Goal: Task Accomplishment & Management: Manage account settings

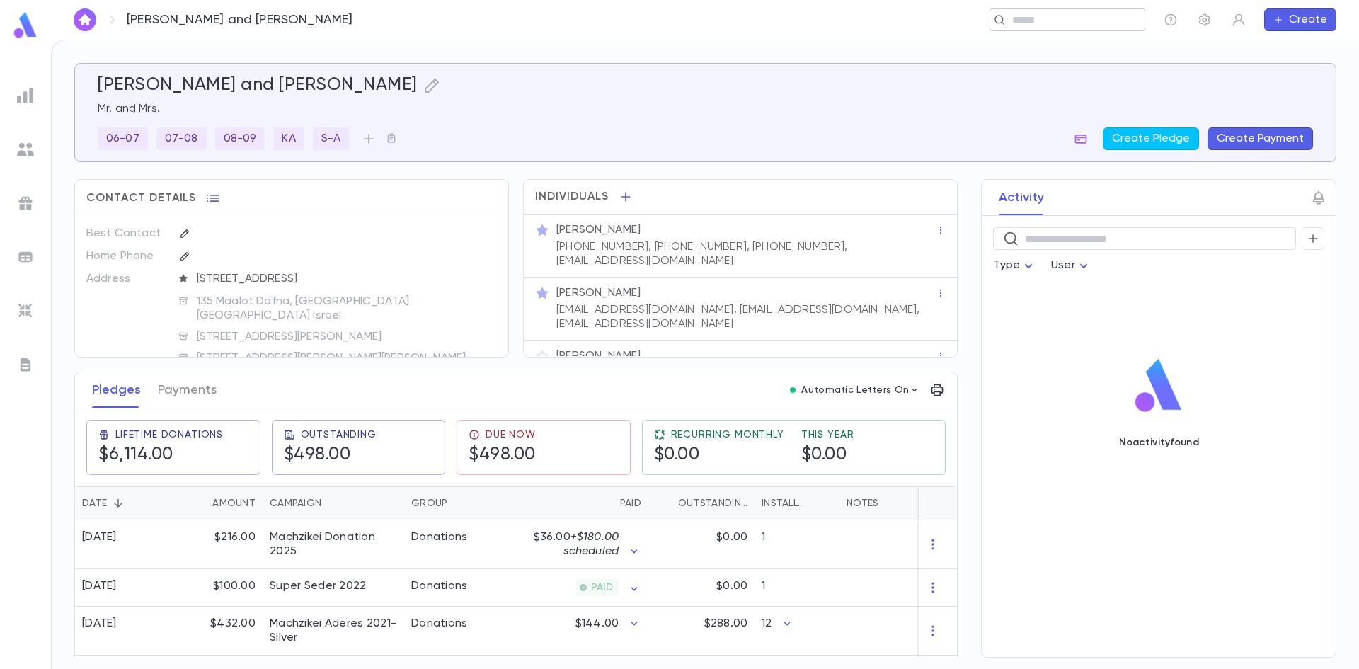
click at [1001, 27] on div "​" at bounding box center [1067, 19] width 156 height 23
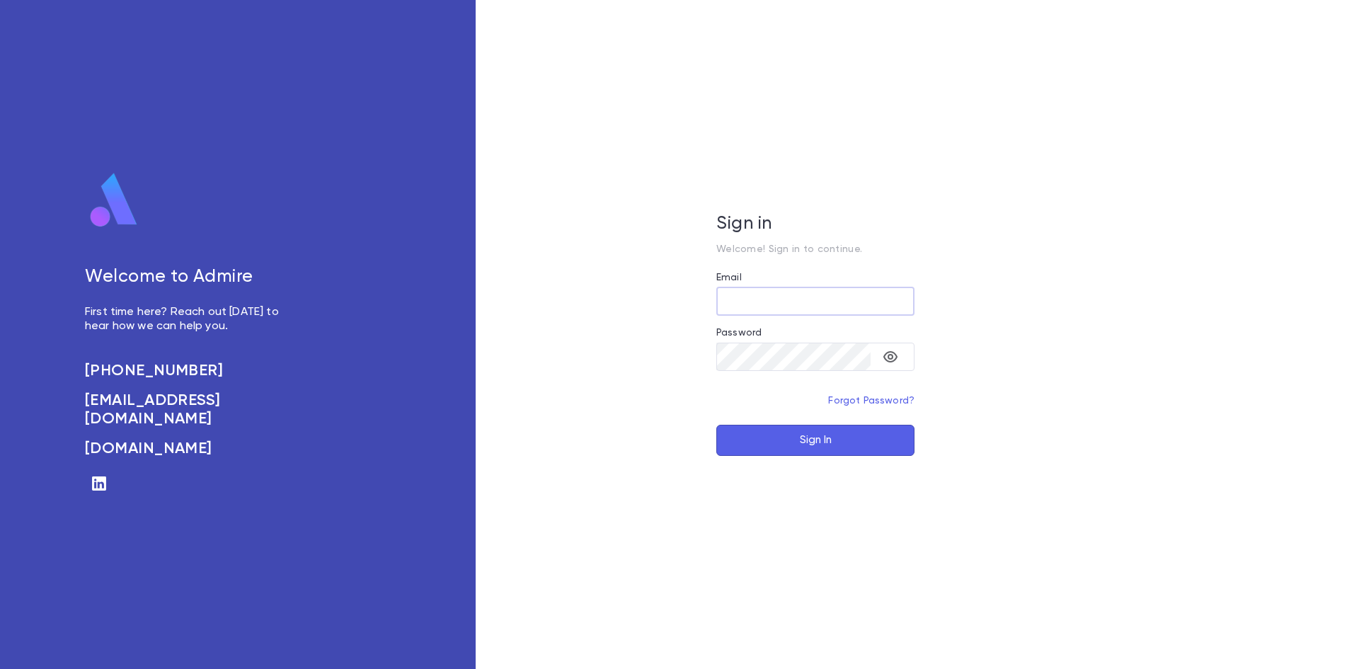
type input "**********"
click at [785, 450] on button "Sign In" at bounding box center [815, 440] width 198 height 31
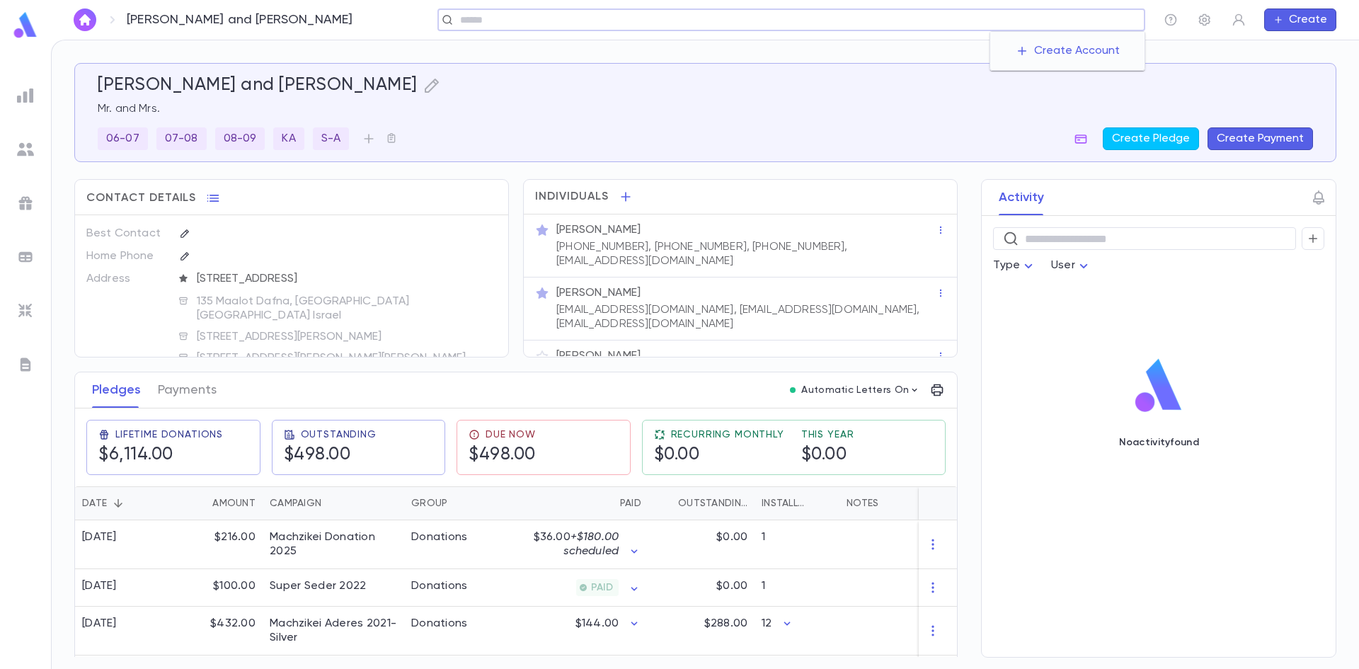
click at [1031, 23] on input "text" at bounding box center [797, 19] width 683 height 13
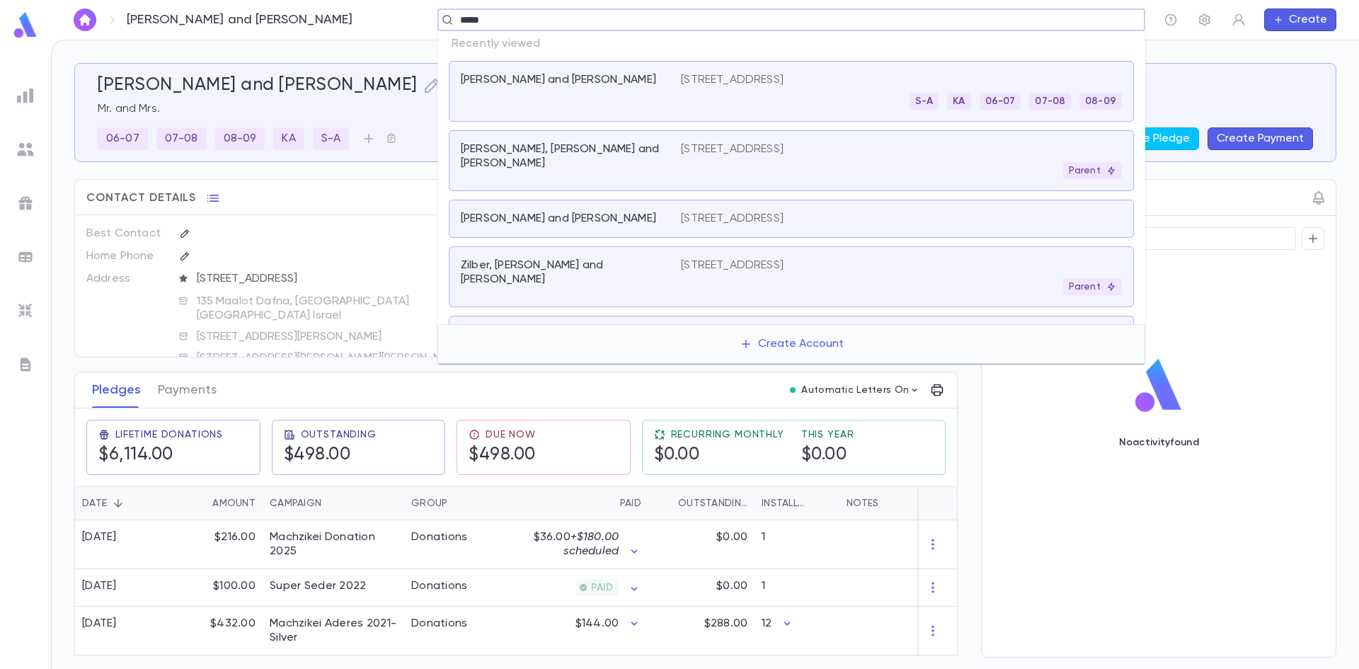
type input "******"
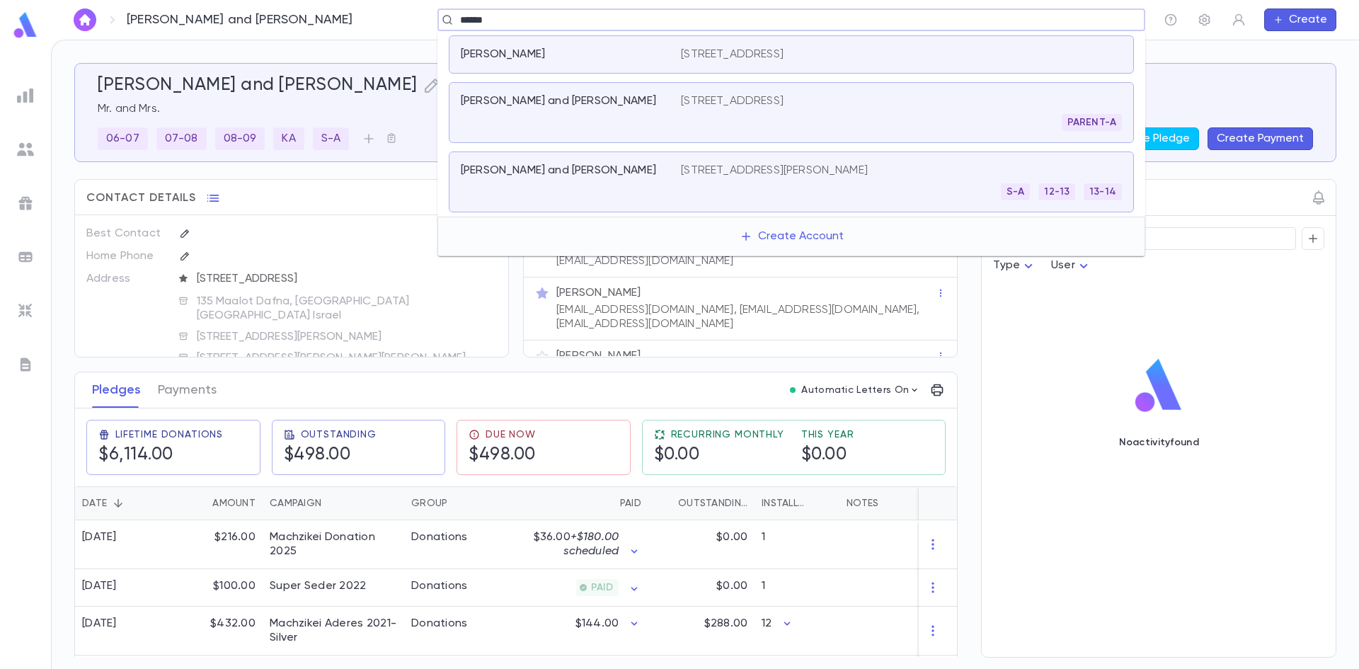
click at [820, 170] on p "1610 Caffrey Ave Apt 3B, Far Rockaway NY 11691" at bounding box center [774, 170] width 187 height 14
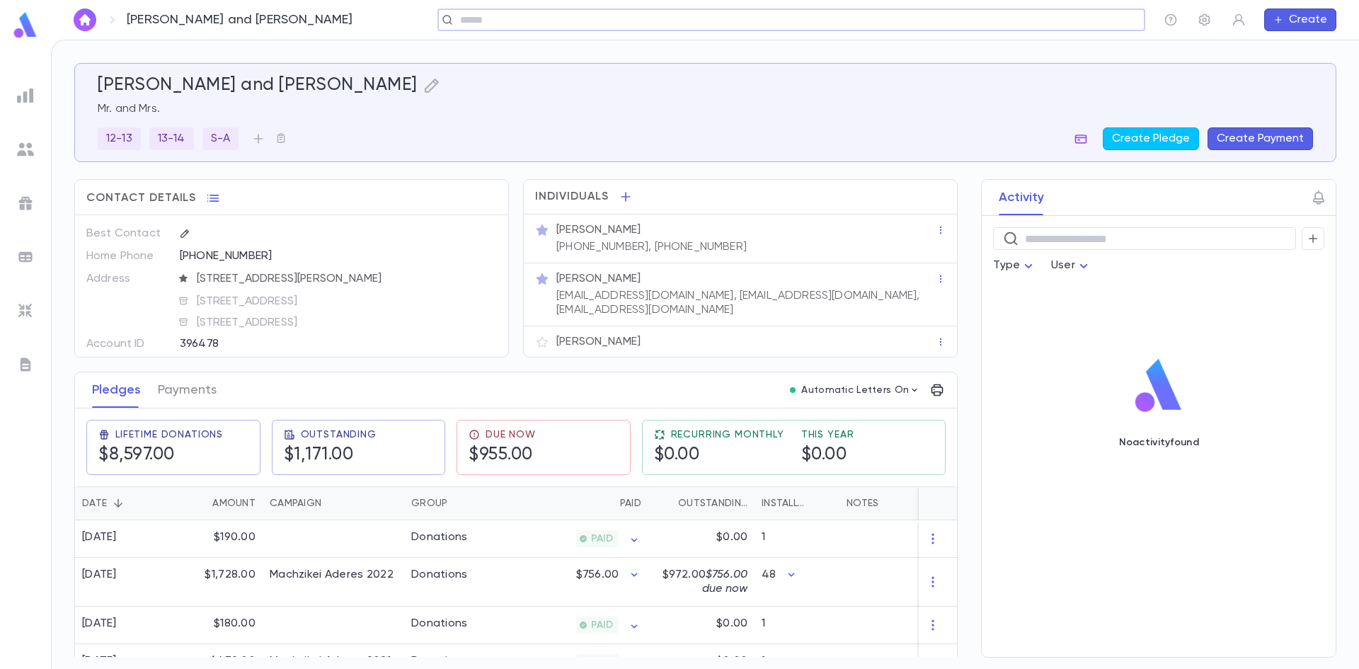
click at [1079, 138] on icon "button" at bounding box center [1081, 139] width 14 height 14
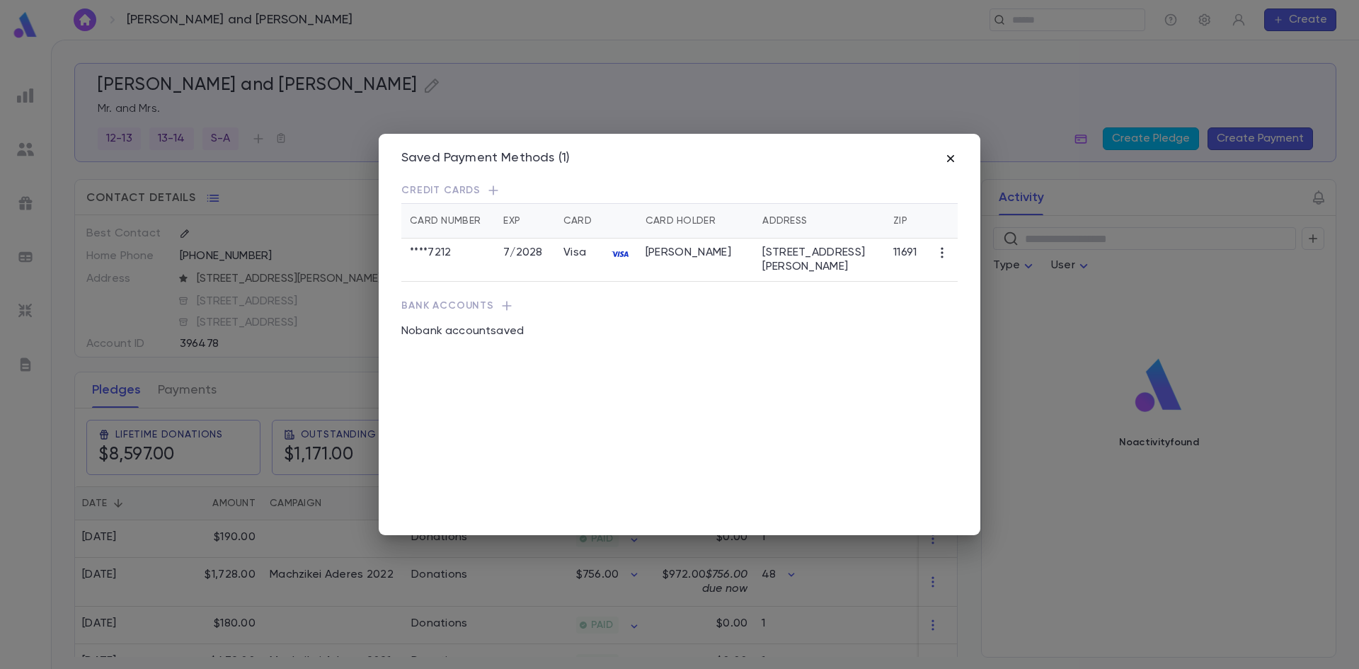
click at [948, 157] on icon "button" at bounding box center [950, 158] width 14 height 14
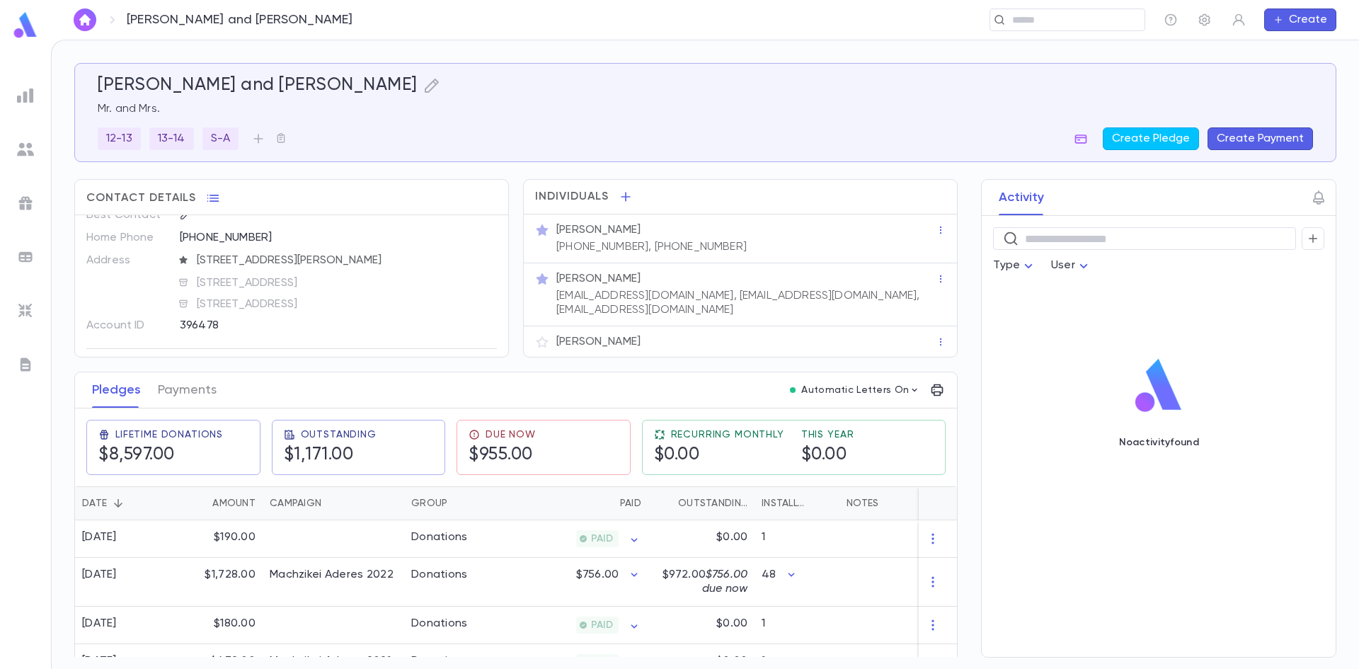
scroll to position [33, 0]
click at [164, 386] on button "Payments" at bounding box center [187, 389] width 59 height 35
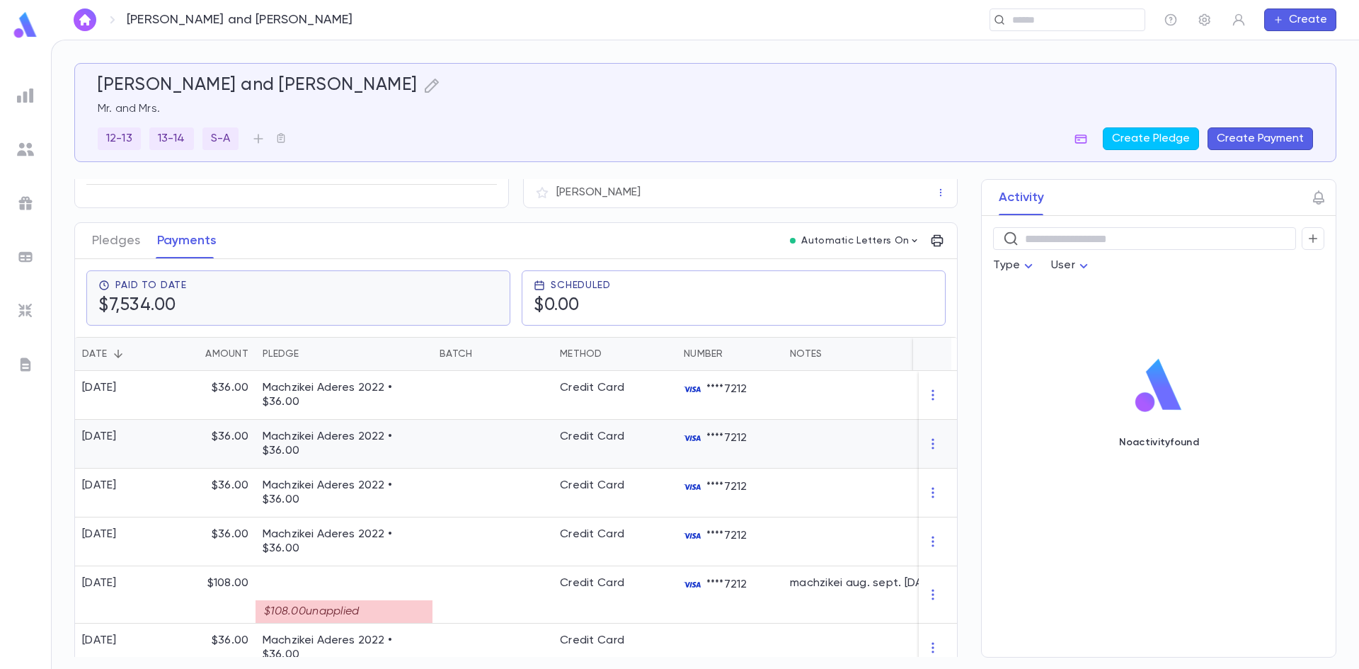
scroll to position [71, 0]
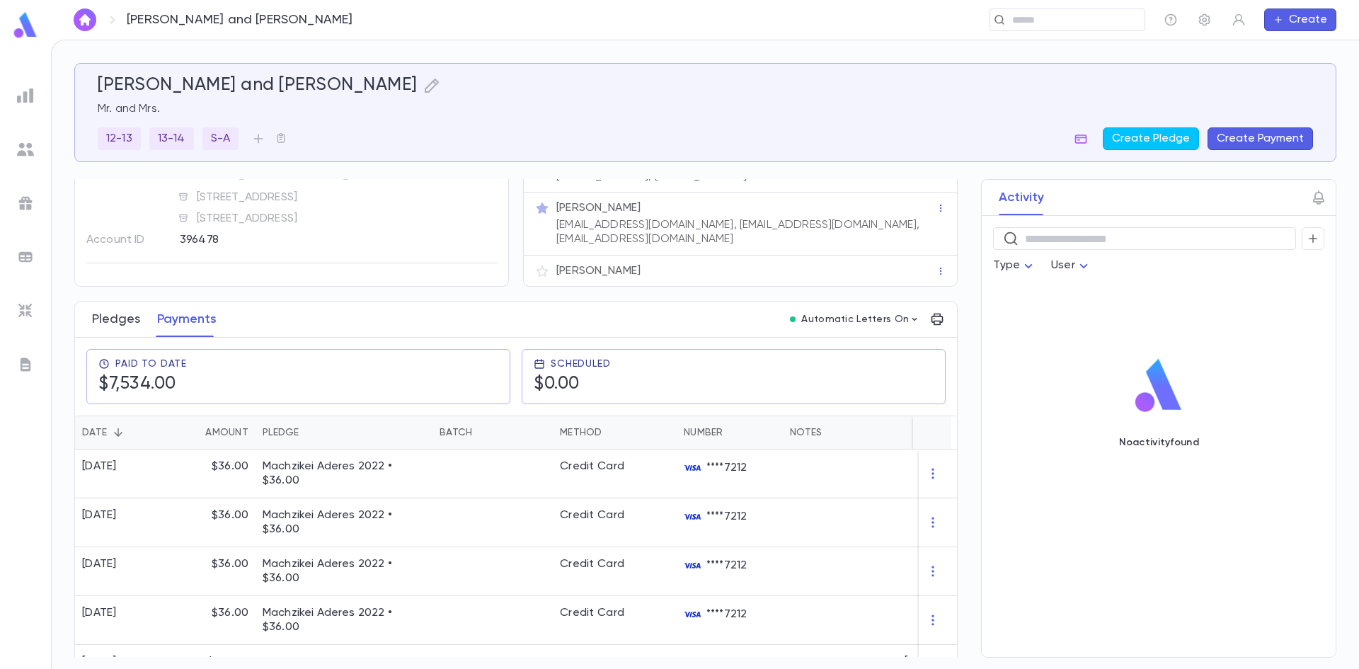
click at [118, 328] on button "Pledges" at bounding box center [116, 319] width 48 height 35
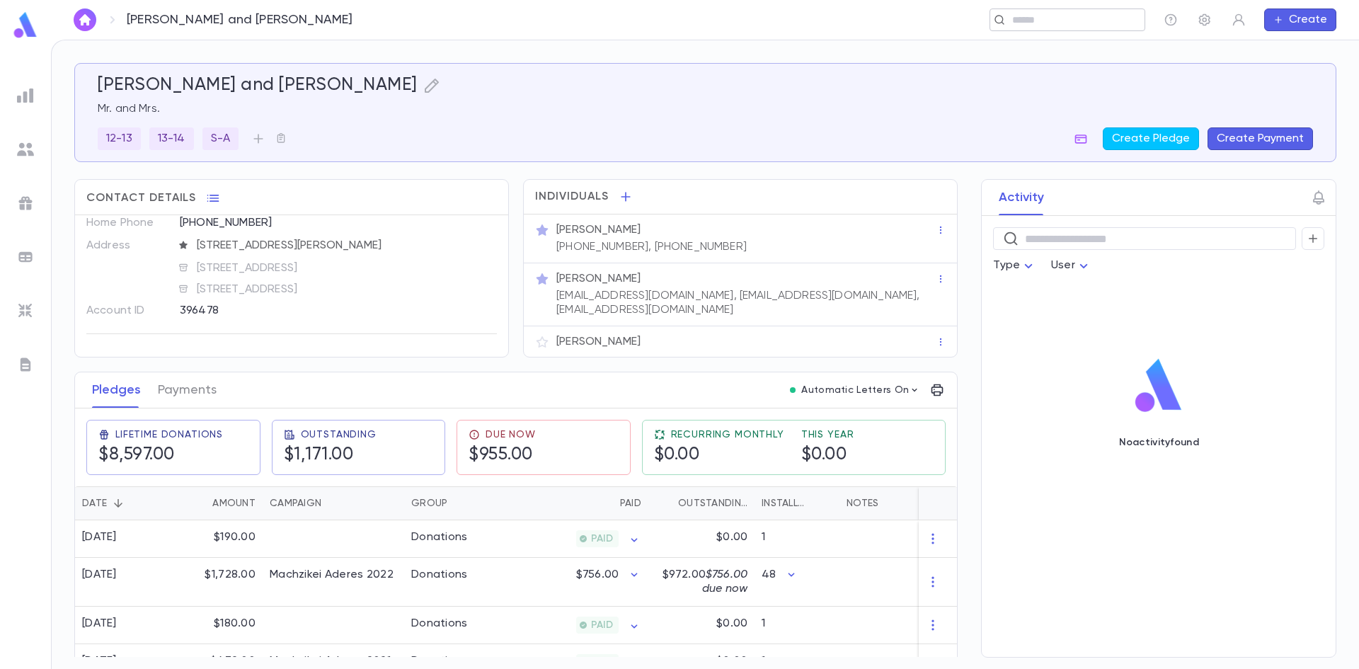
click at [1044, 24] on input "text" at bounding box center [1063, 19] width 110 height 13
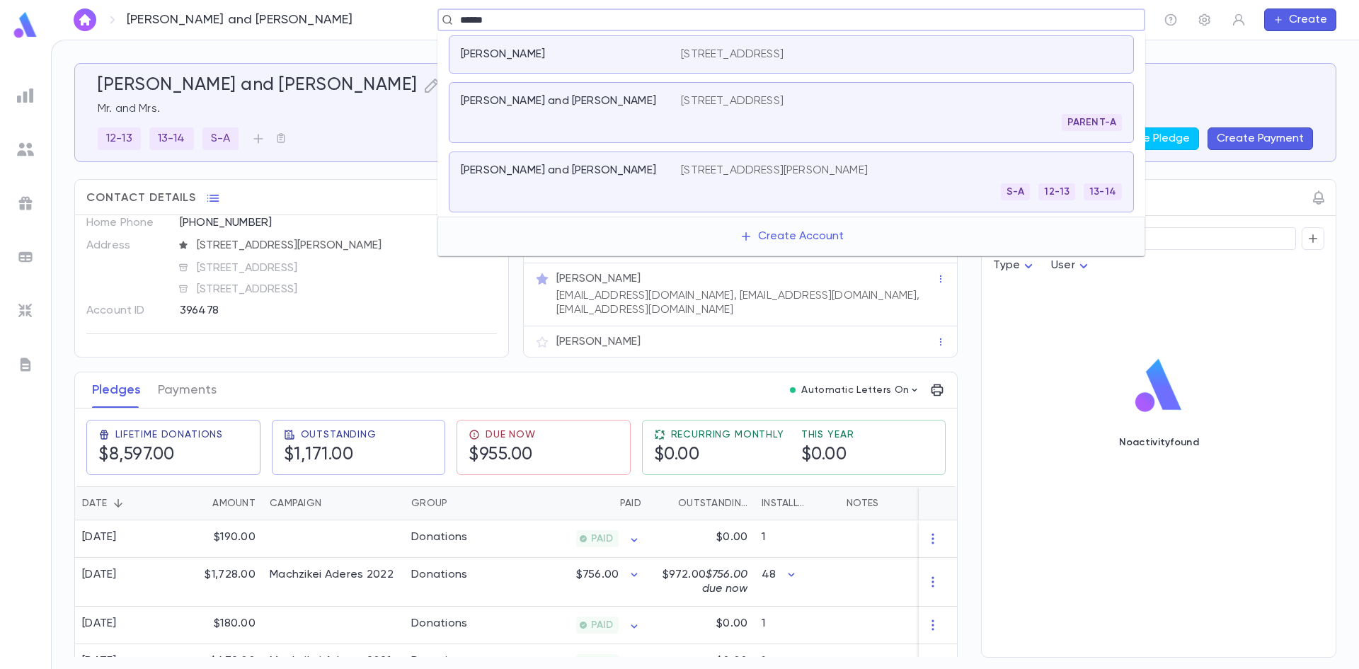
type input "******"
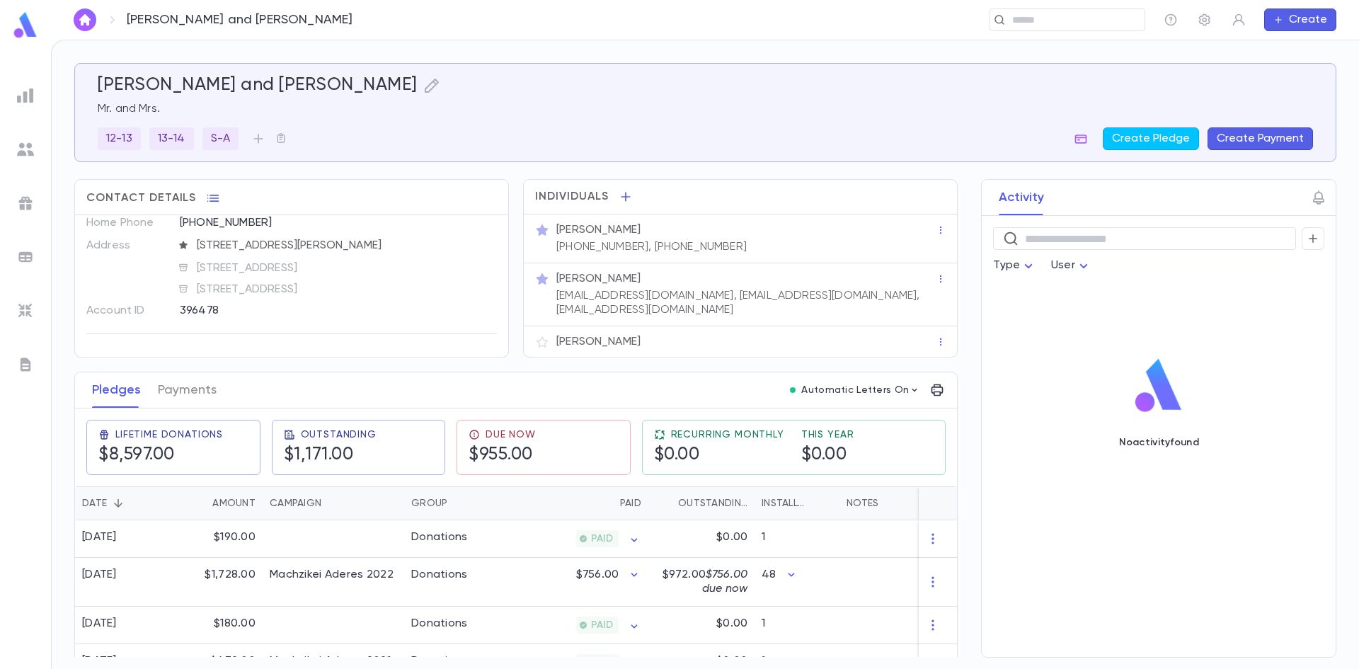
click at [378, 20] on div "​" at bounding box center [761, 19] width 767 height 23
click at [662, 580] on p "$972.00 $756.00 due now" at bounding box center [701, 582] width 92 height 28
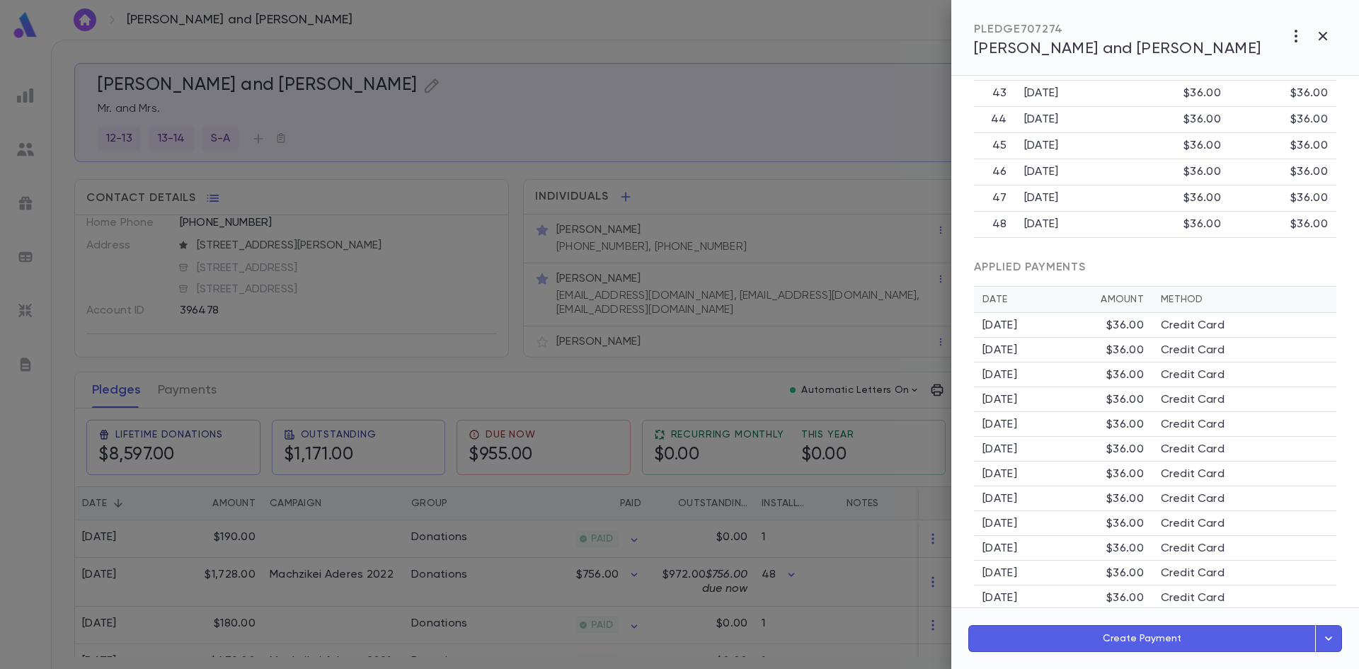
scroll to position [1512, 0]
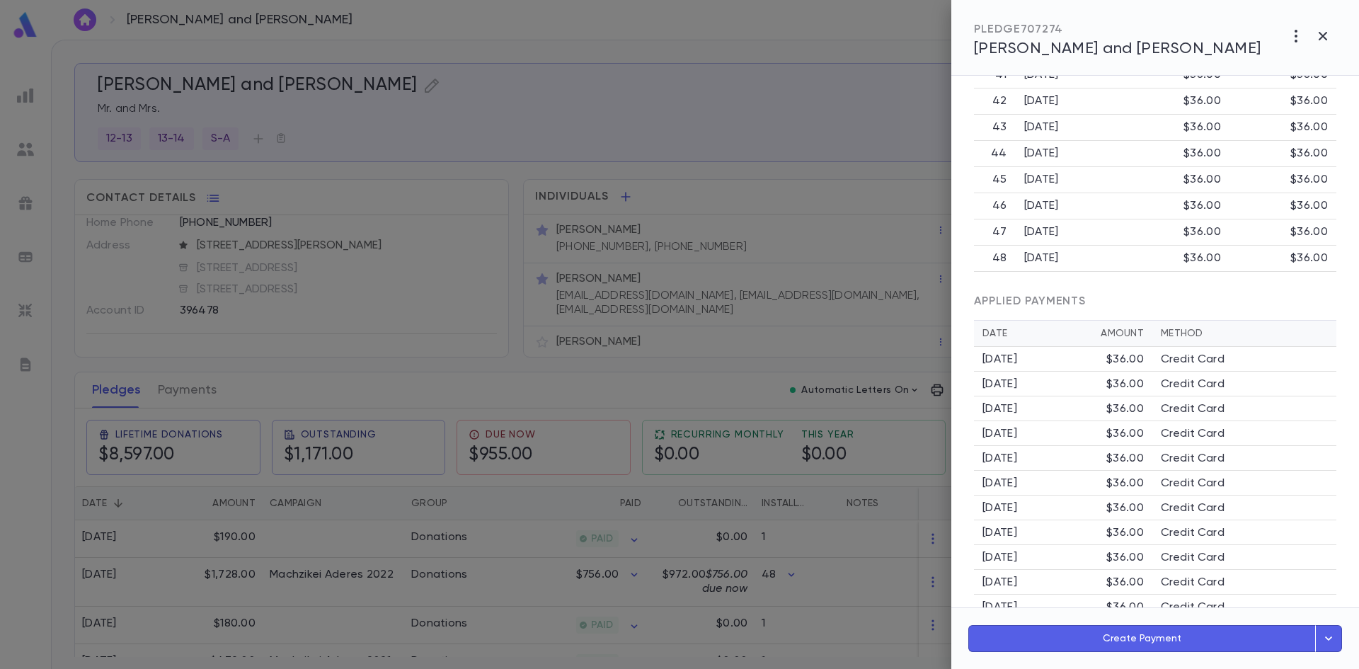
click at [729, 73] on div at bounding box center [679, 334] width 1359 height 669
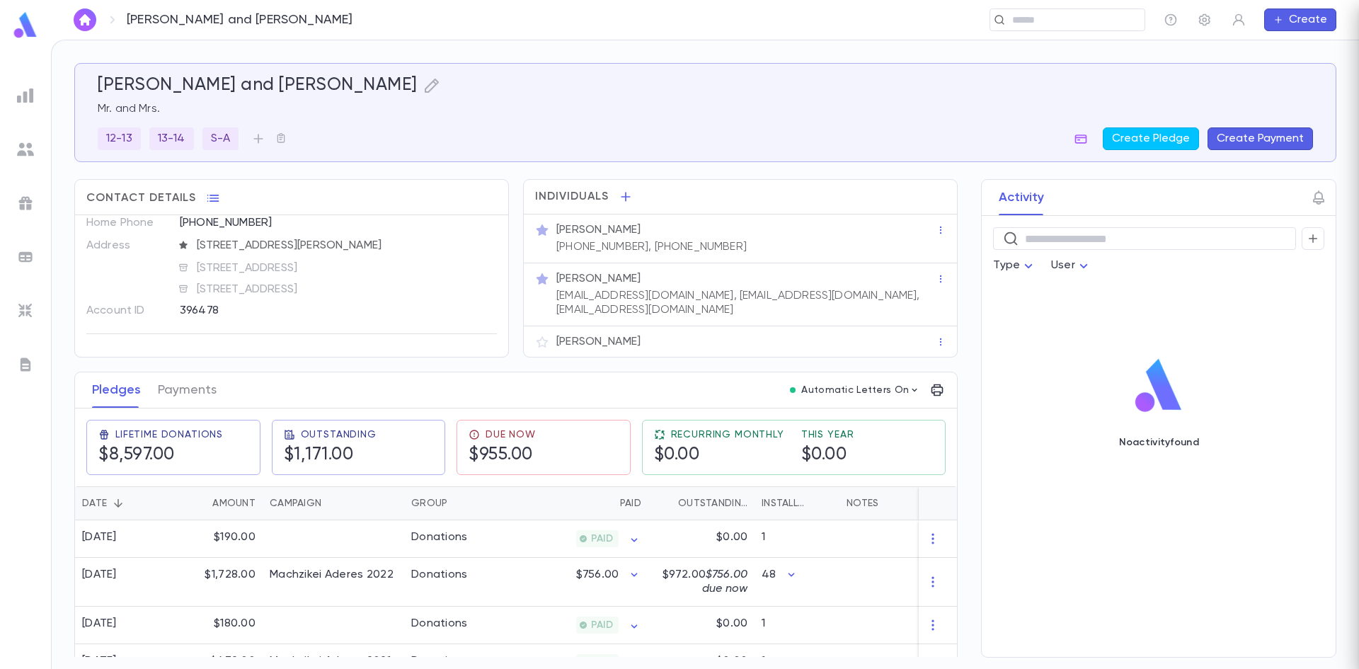
scroll to position [0, 0]
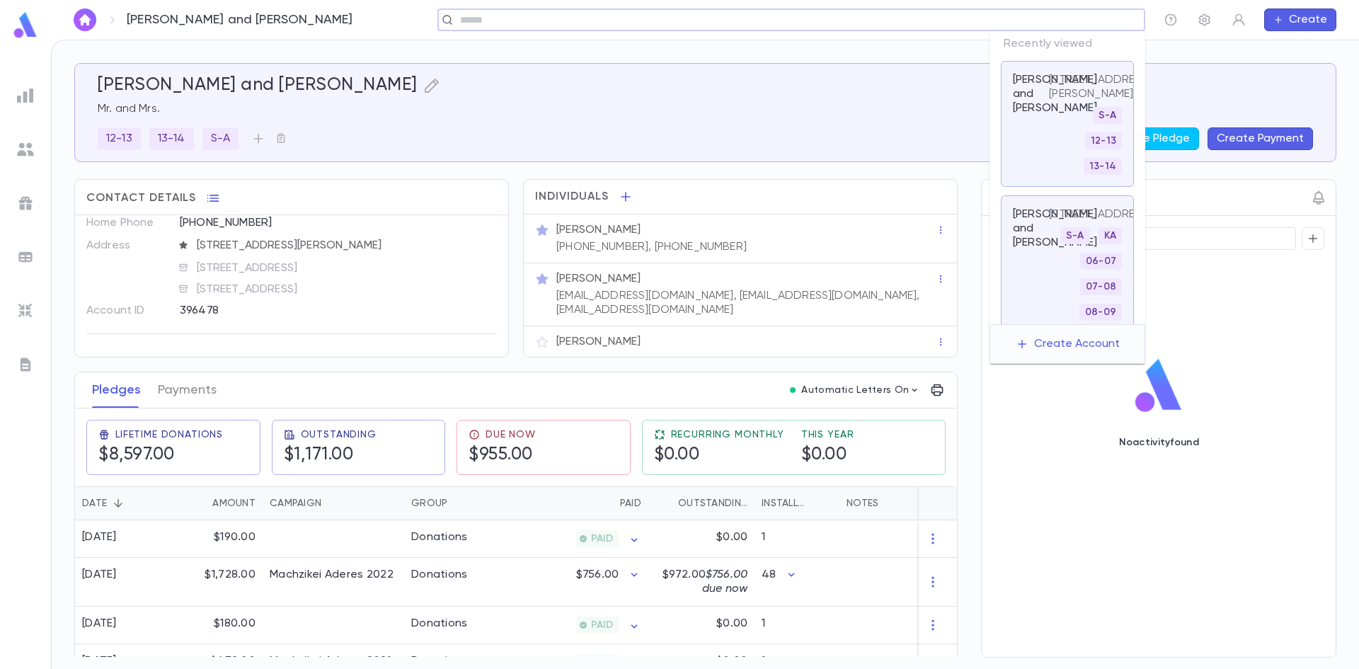
click at [1061, 19] on input "text" at bounding box center [787, 19] width 662 height 13
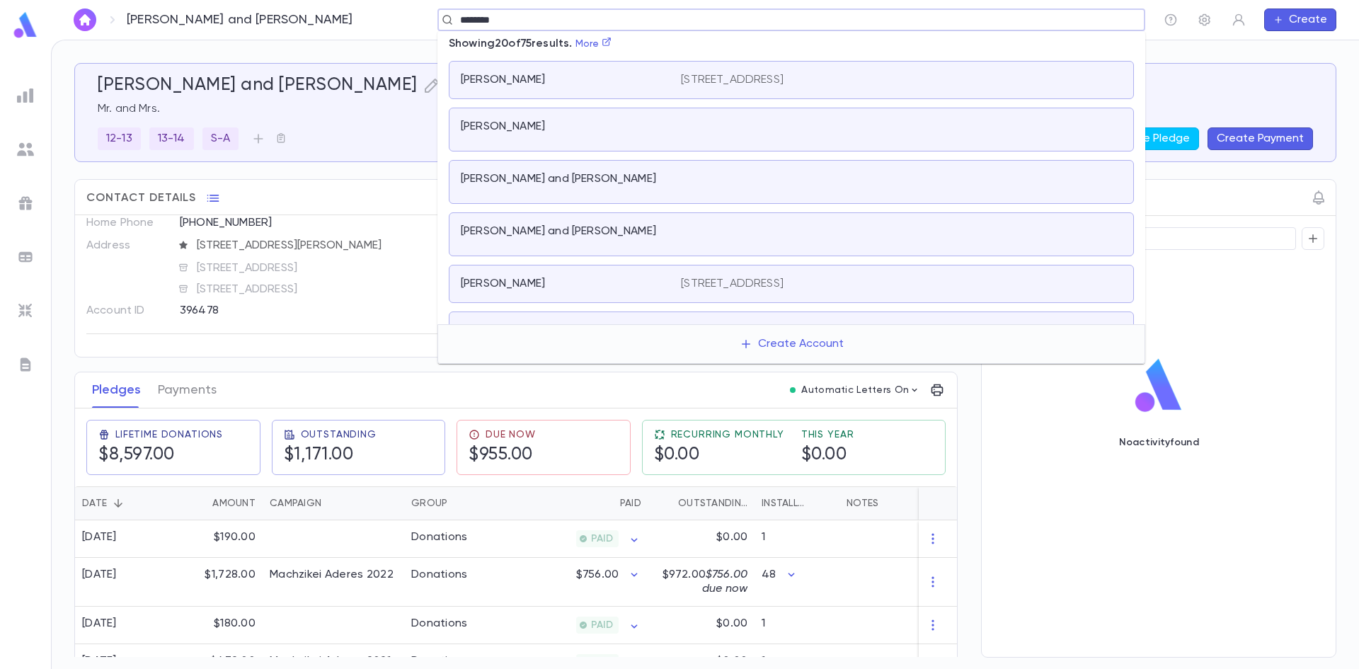
drag, startPoint x: 516, startPoint y: 25, endPoint x: 333, endPoint y: 25, distance: 183.3
click at [378, 25] on div "******** ​" at bounding box center [761, 19] width 767 height 23
type input "**********"
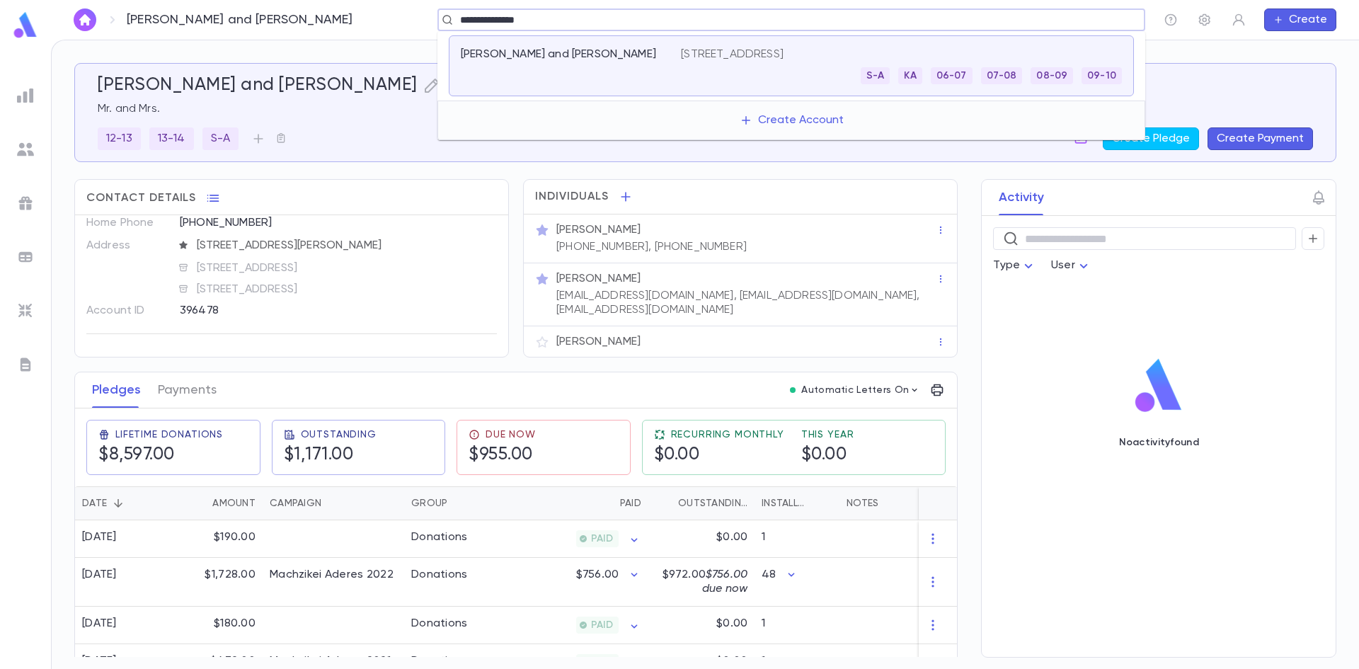
click at [602, 58] on p "Weinberg, efraim and Baila" at bounding box center [558, 54] width 195 height 14
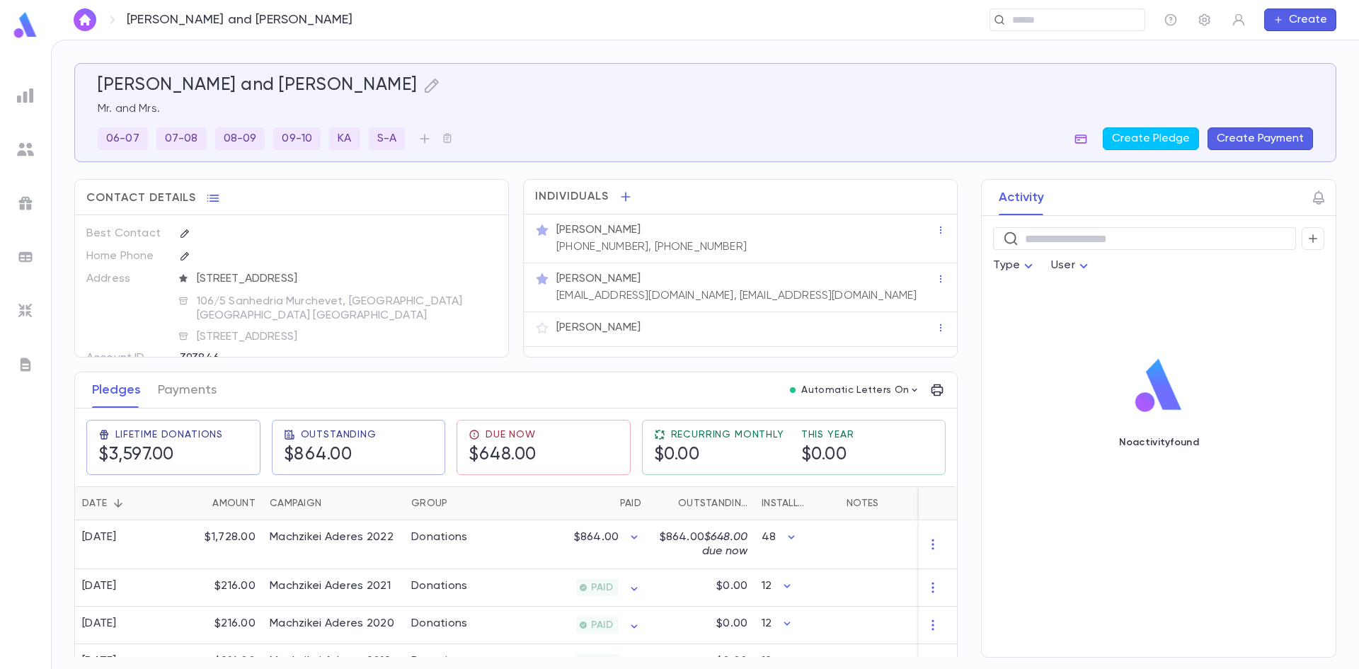
click at [1079, 144] on icon "button" at bounding box center [1081, 139] width 14 height 14
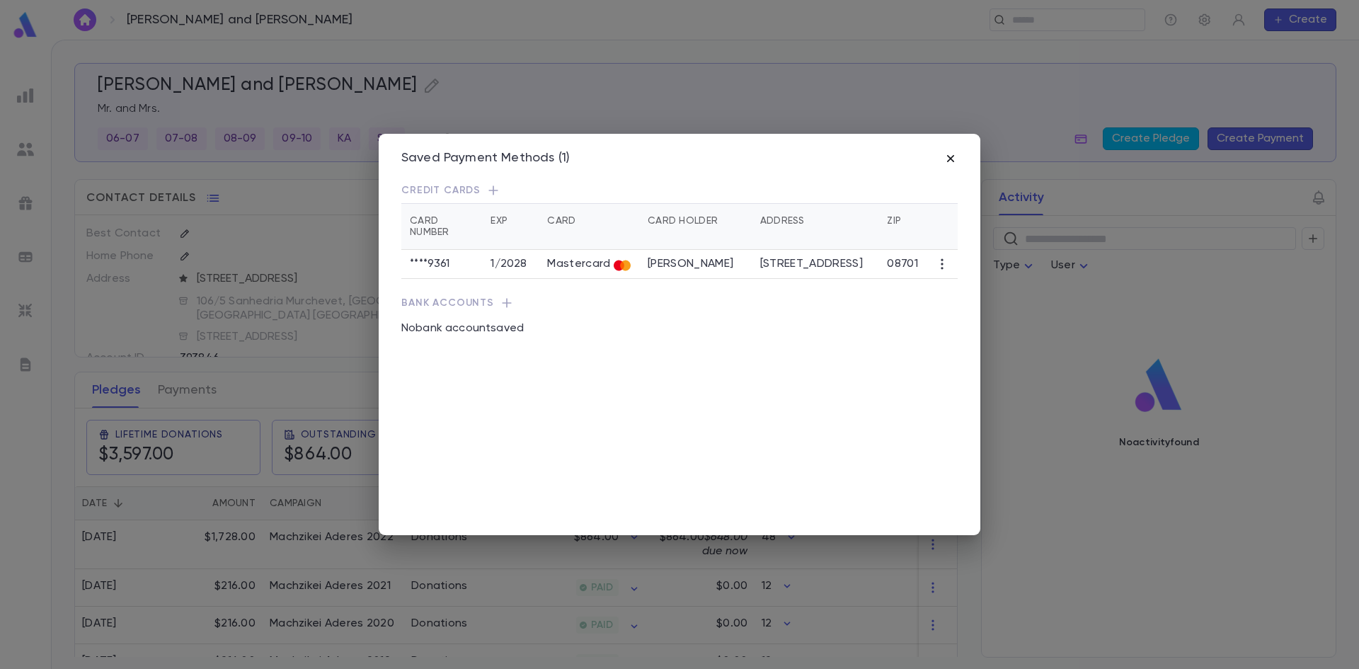
click at [948, 158] on icon "button" at bounding box center [950, 158] width 14 height 14
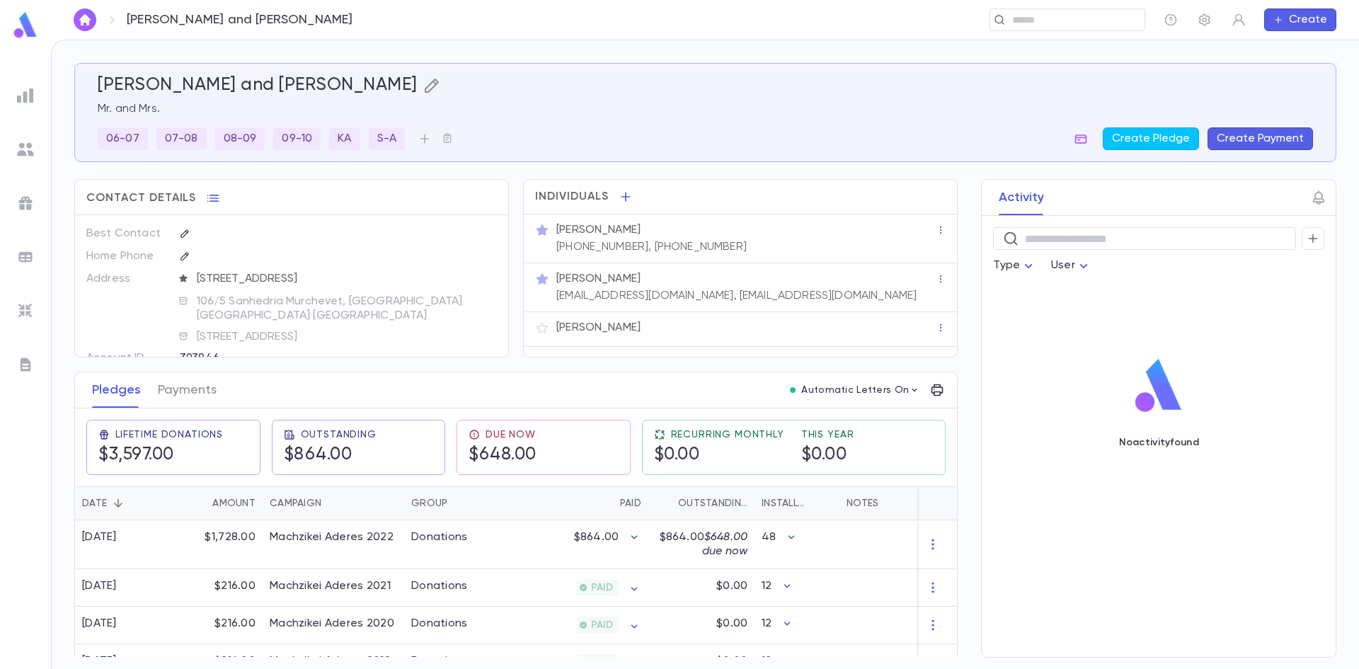
click at [423, 87] on icon "button" at bounding box center [431, 85] width 17 height 17
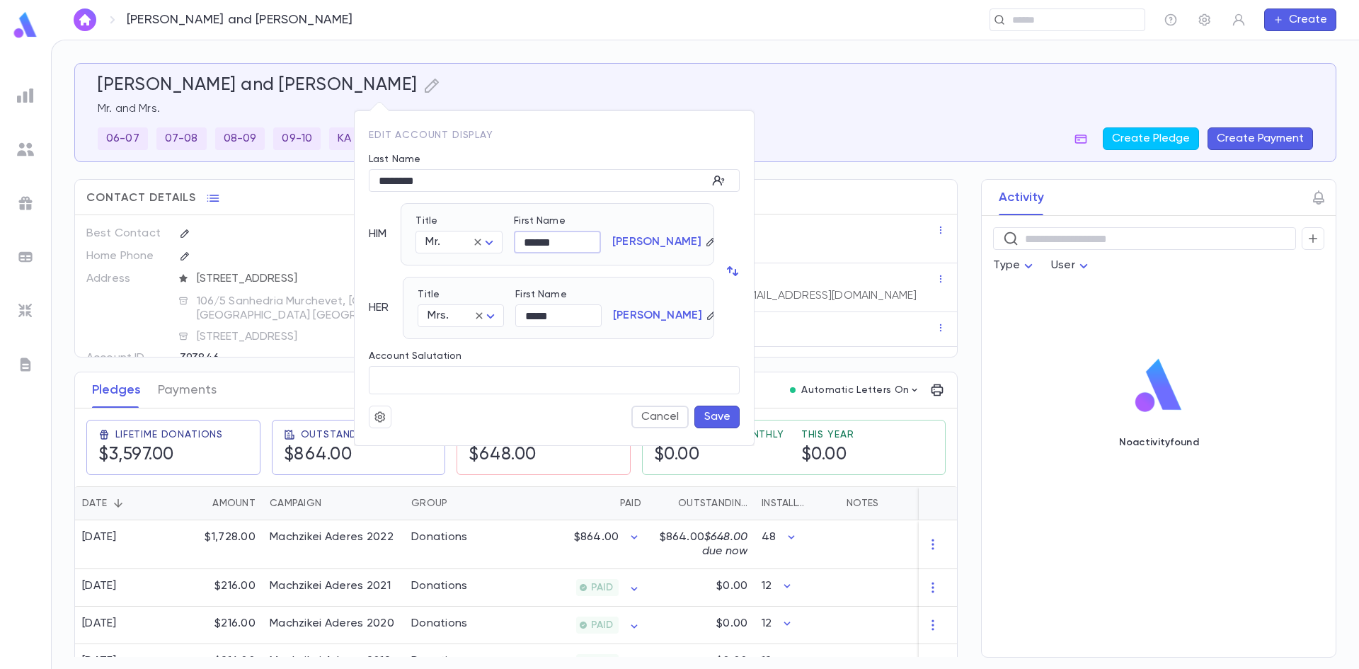
drag, startPoint x: 531, startPoint y: 246, endPoint x: 516, endPoint y: 246, distance: 14.9
click at [516, 246] on input "******" at bounding box center [557, 242] width 87 height 22
type input "******"
click at [708, 416] on button "Save" at bounding box center [716, 417] width 45 height 23
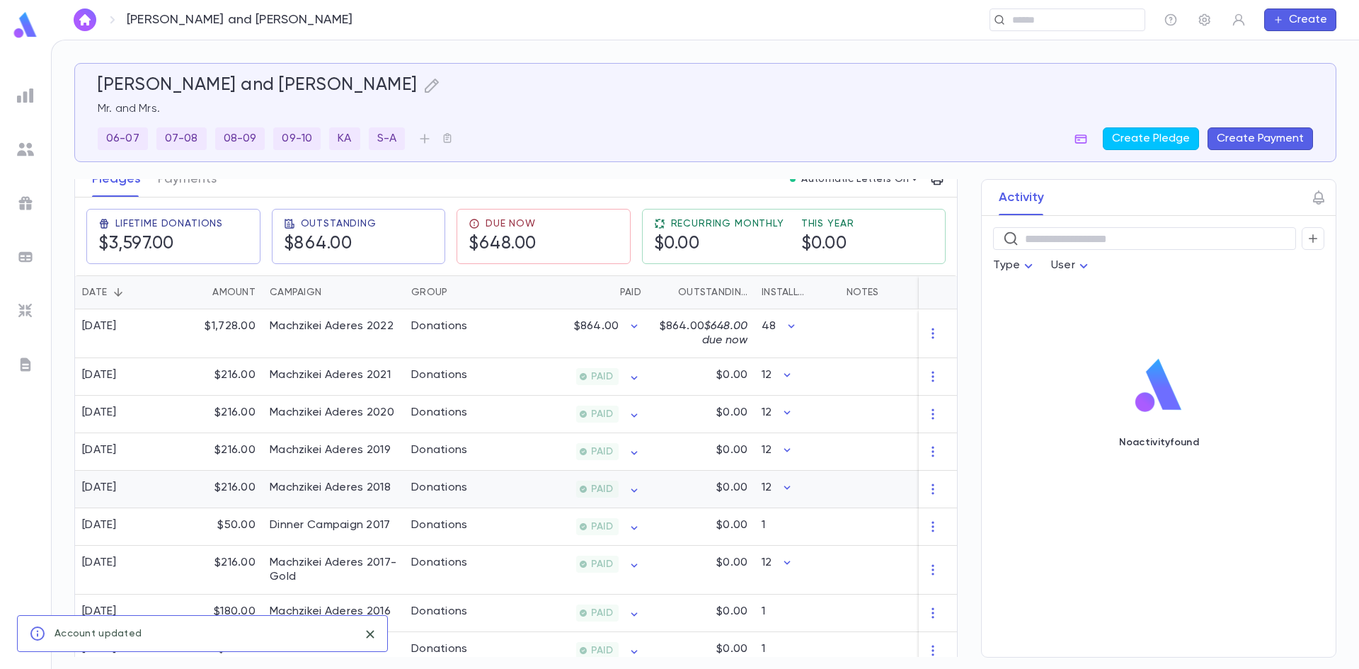
scroll to position [212, 0]
click at [27, 251] on img at bounding box center [25, 256] width 17 height 17
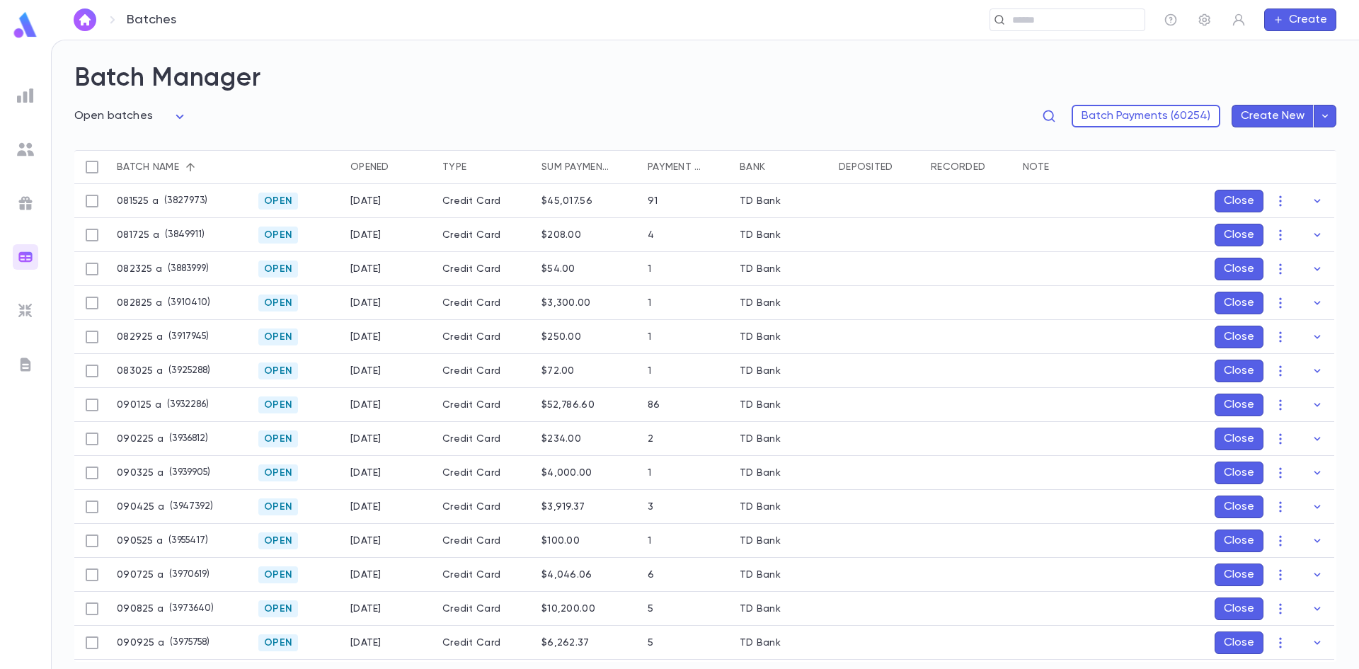
click at [31, 204] on img at bounding box center [25, 203] width 17 height 17
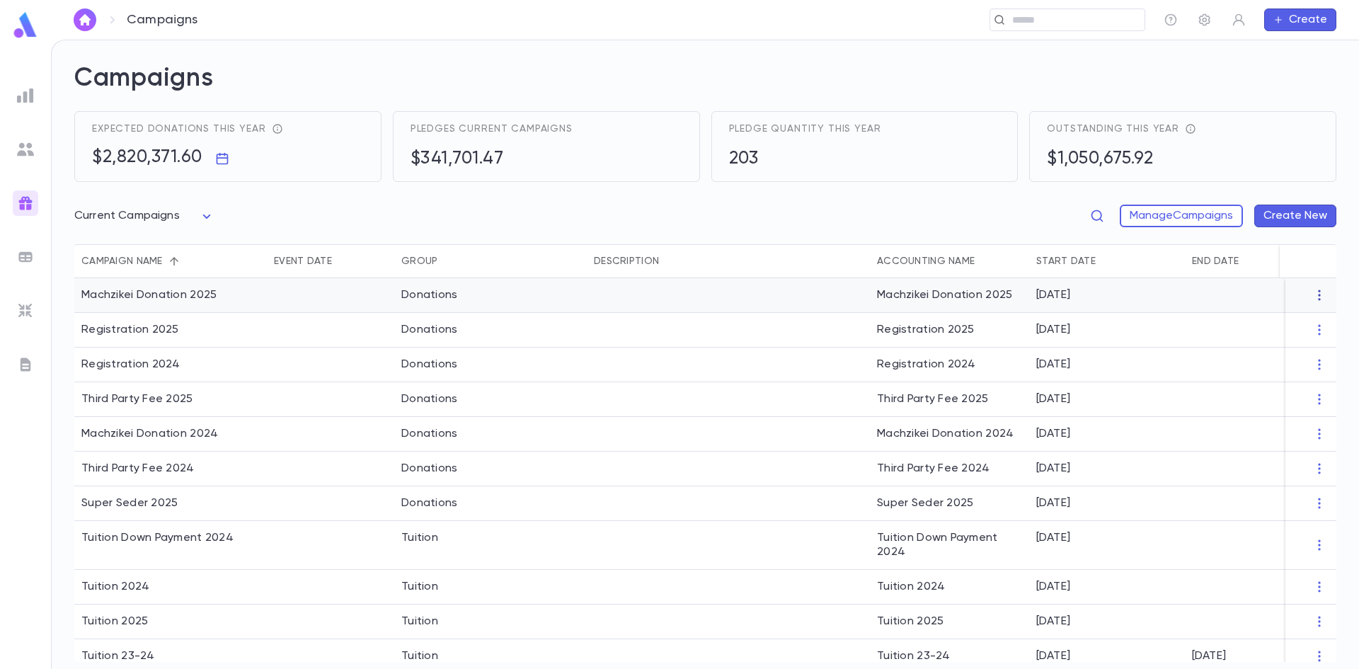
click at [1319, 292] on icon "button" at bounding box center [1319, 295] width 14 height 14
click at [1280, 390] on p "Delete" at bounding box center [1277, 386] width 37 height 14
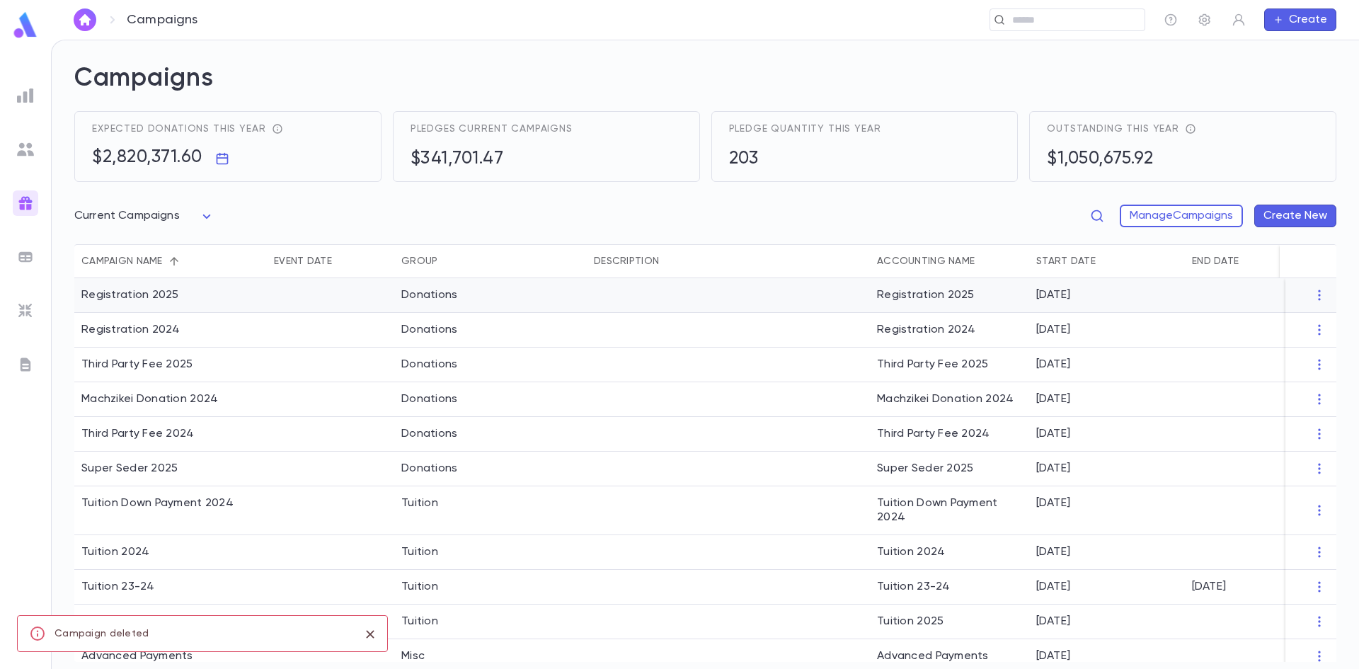
scroll to position [52, 0]
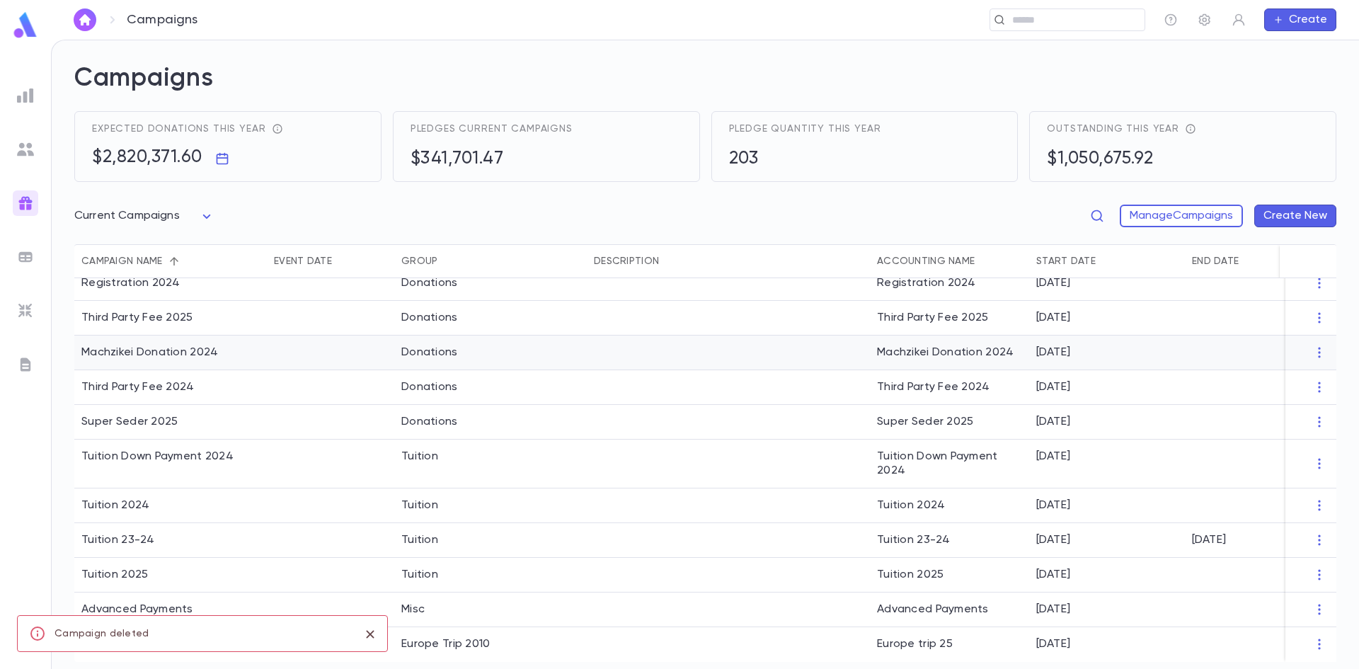
click at [1113, 341] on div "8/14/2024" at bounding box center [1107, 352] width 156 height 35
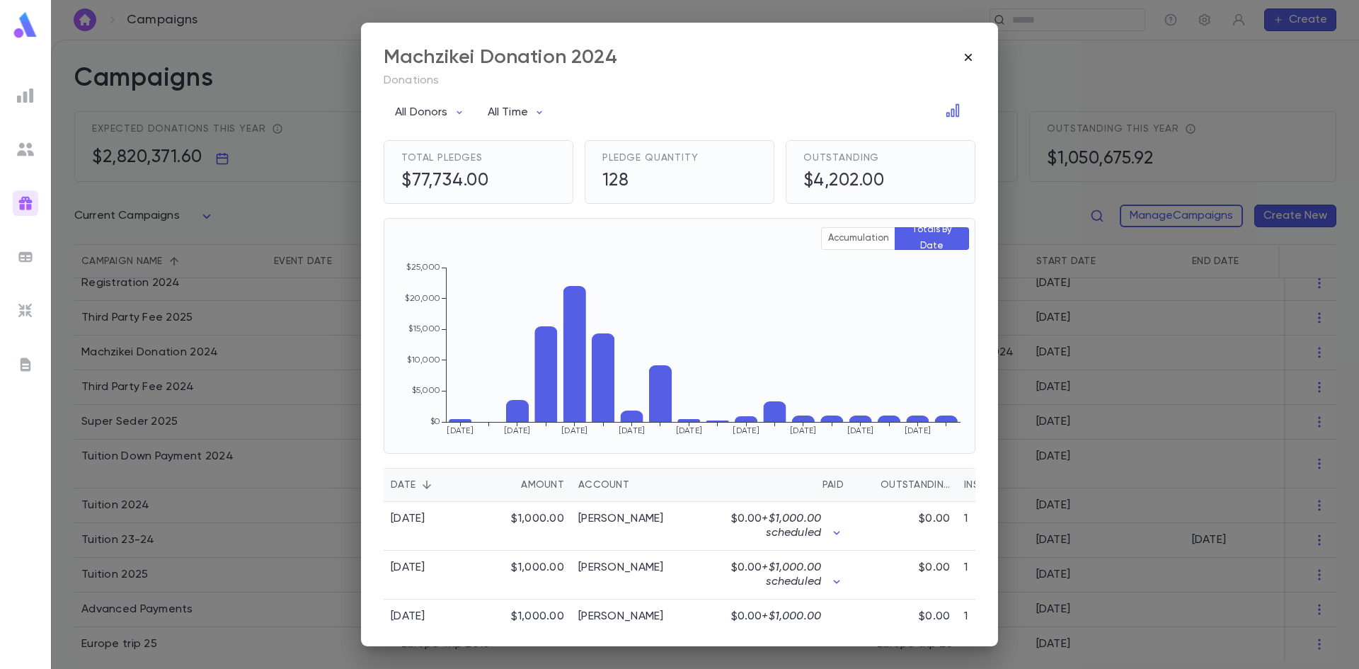
click at [972, 54] on icon "button" at bounding box center [968, 57] width 14 height 14
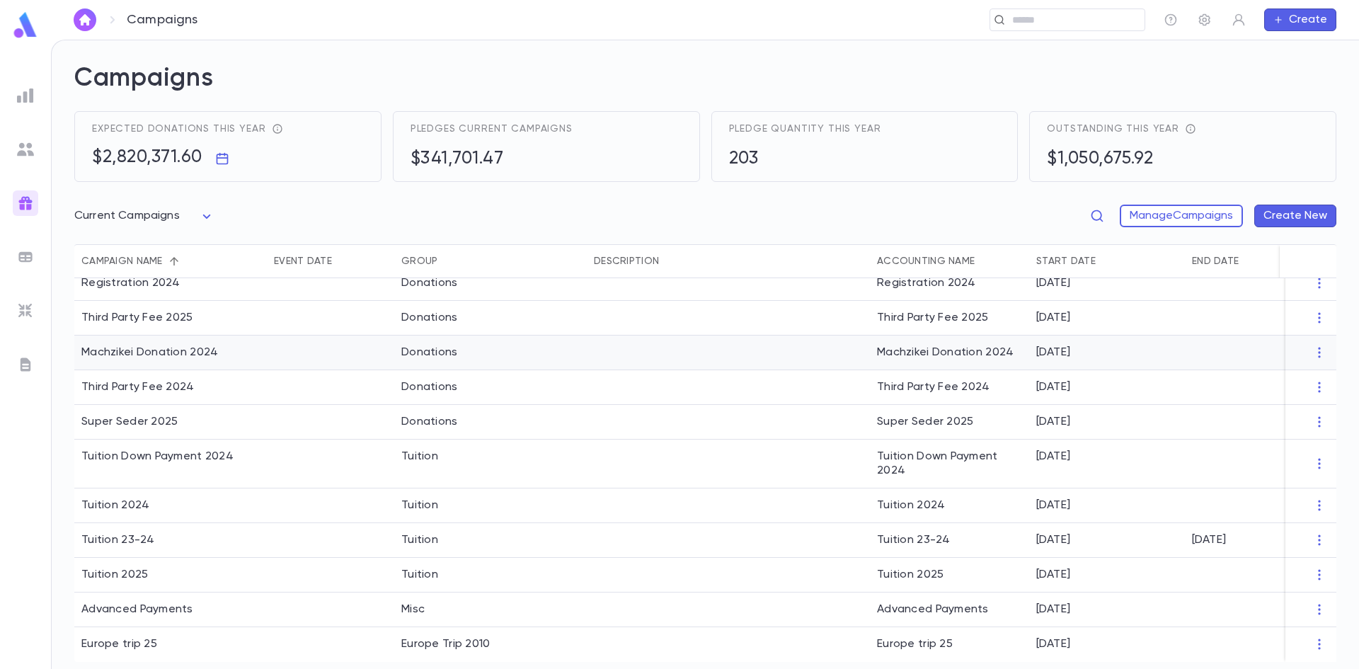
click at [1315, 354] on div at bounding box center [1310, 352] width 51 height 35
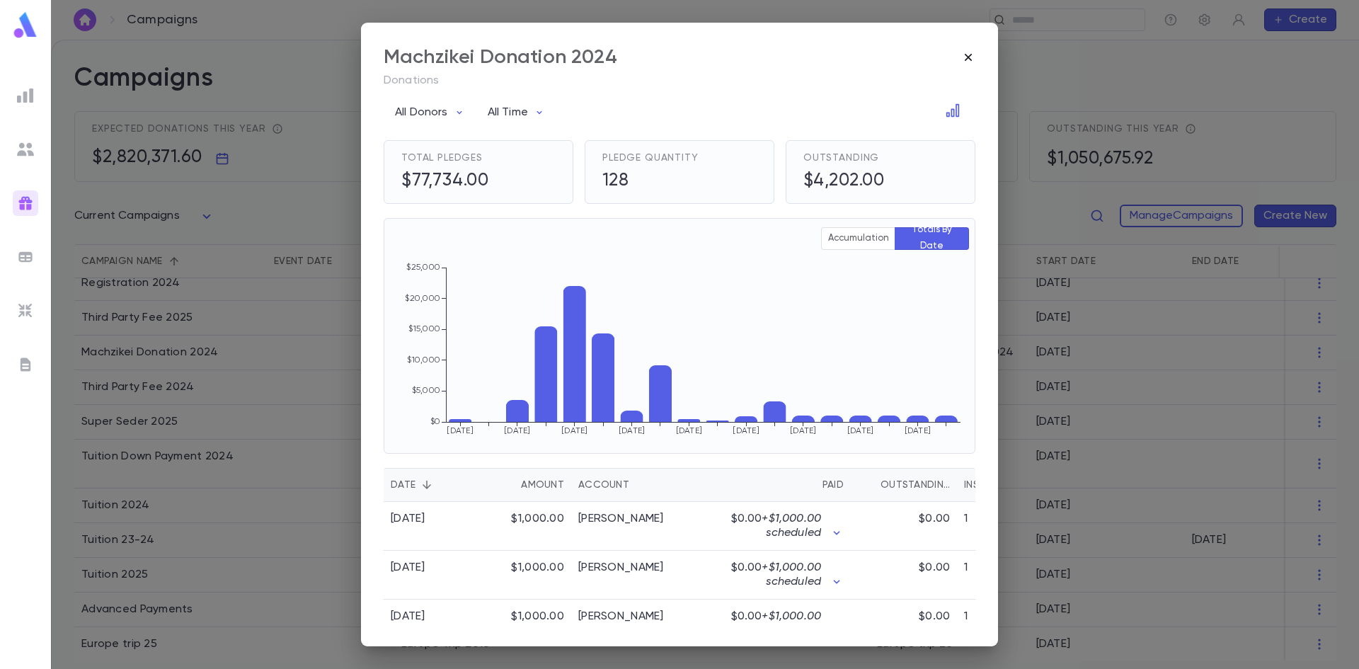
click at [970, 56] on icon "button" at bounding box center [968, 57] width 7 height 7
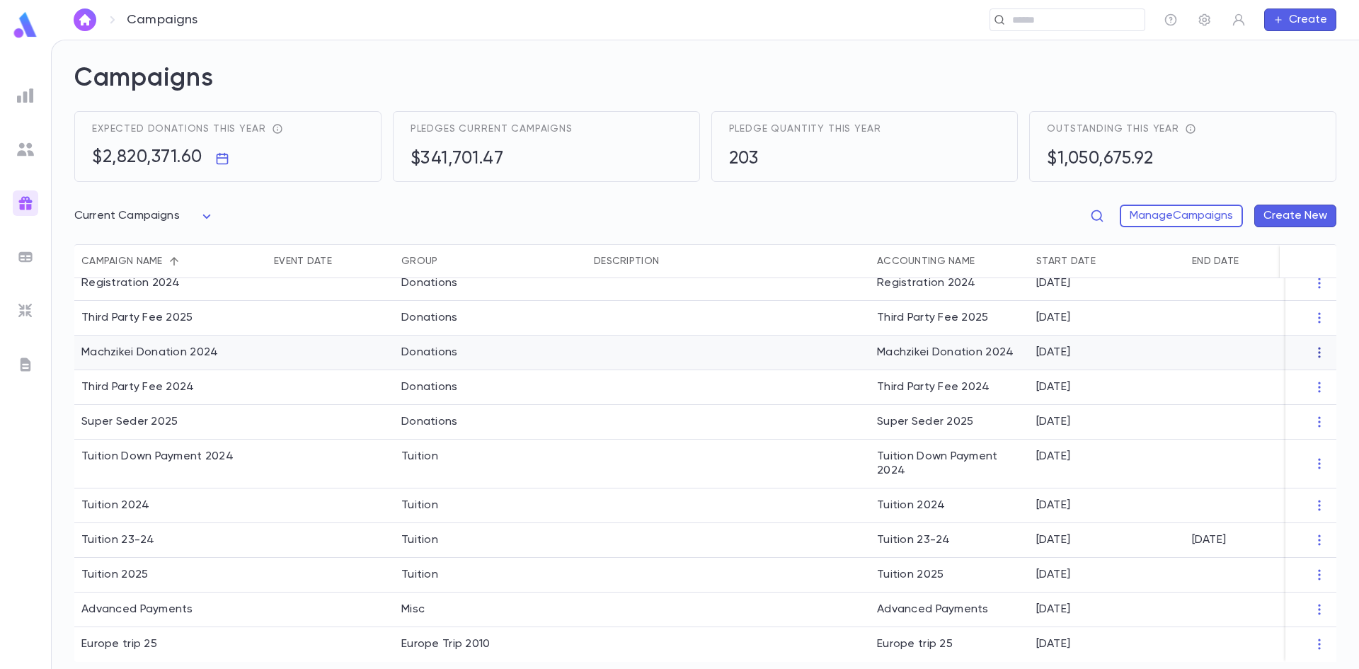
click at [1313, 345] on icon "button" at bounding box center [1319, 352] width 14 height 14
click at [1276, 366] on li "Edit" at bounding box center [1299, 370] width 103 height 23
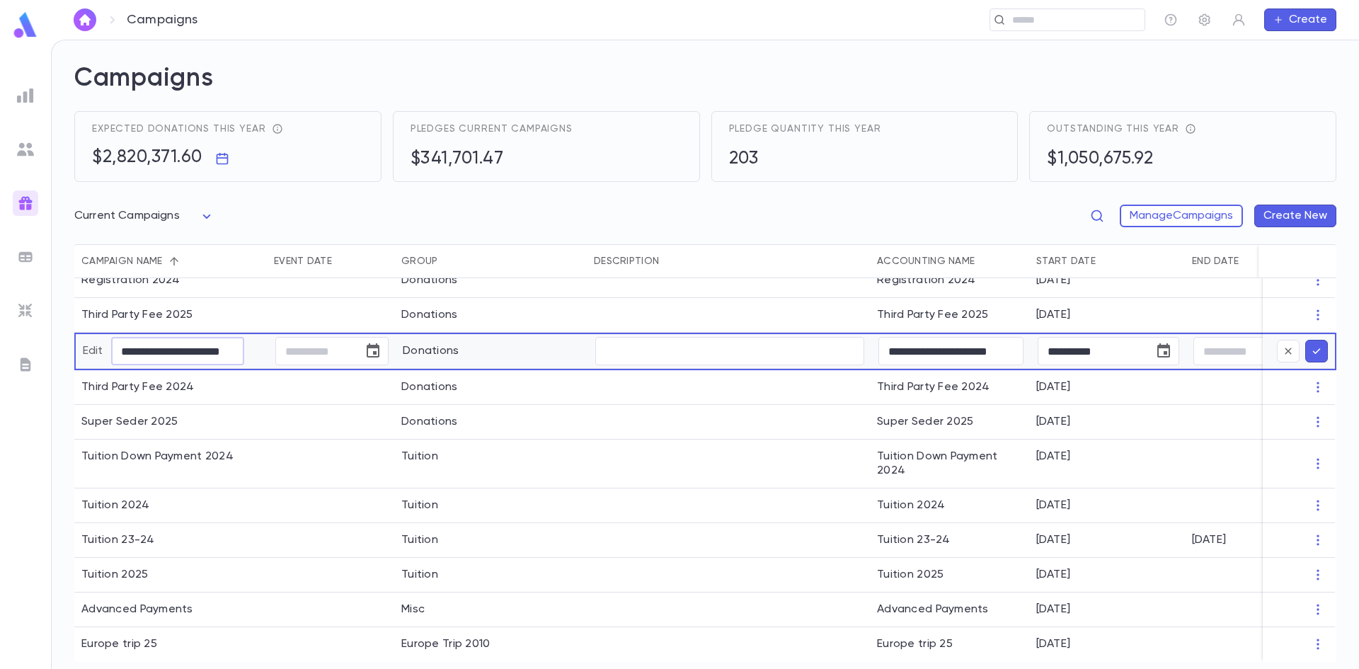
scroll to position [0, 7]
drag, startPoint x: 251, startPoint y: 346, endPoint x: 167, endPoint y: 345, distance: 84.2
click at [167, 345] on input "**********" at bounding box center [183, 352] width 145 height 28
type input "**********"
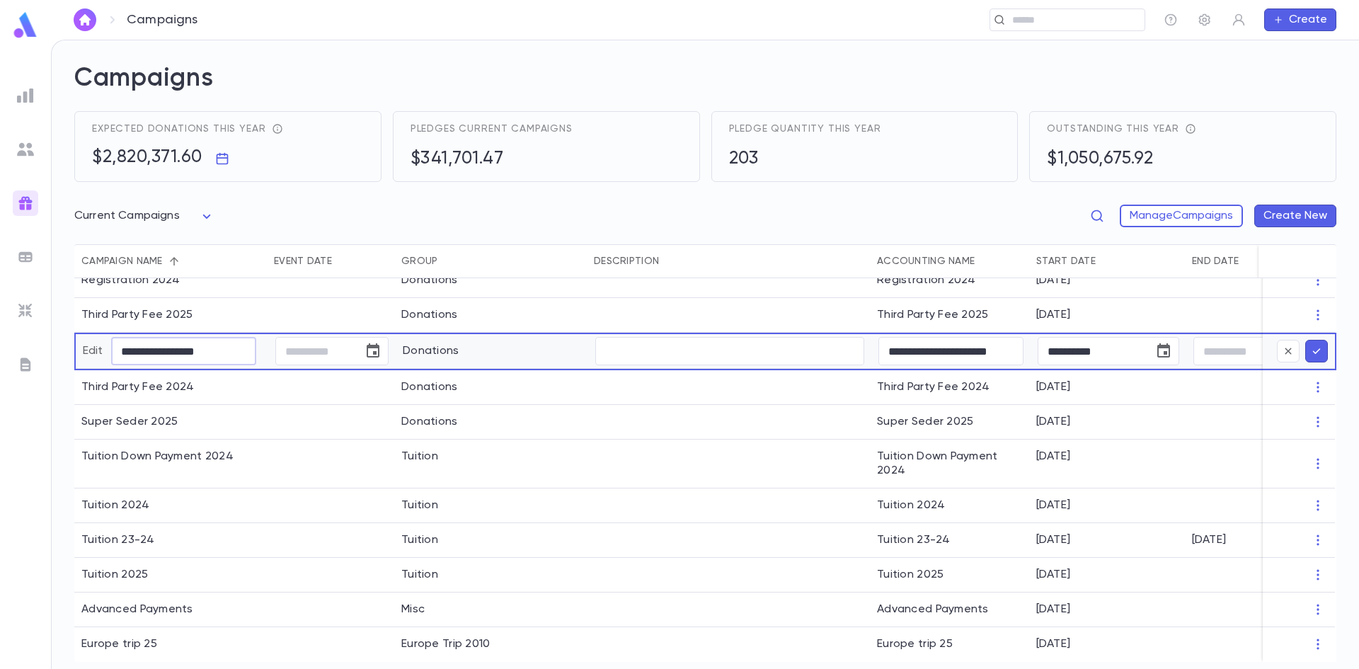
click at [1316, 345] on icon "submit" at bounding box center [1316, 351] width 13 height 14
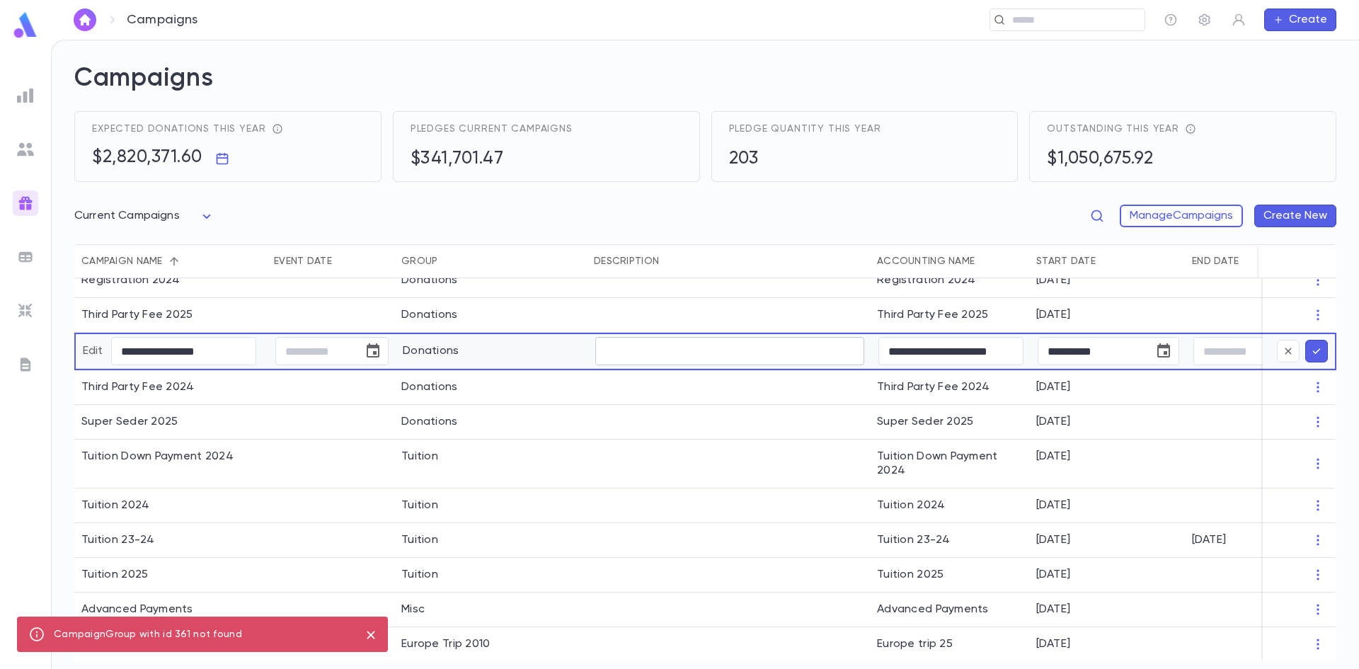
click at [636, 350] on input "text" at bounding box center [729, 352] width 269 height 28
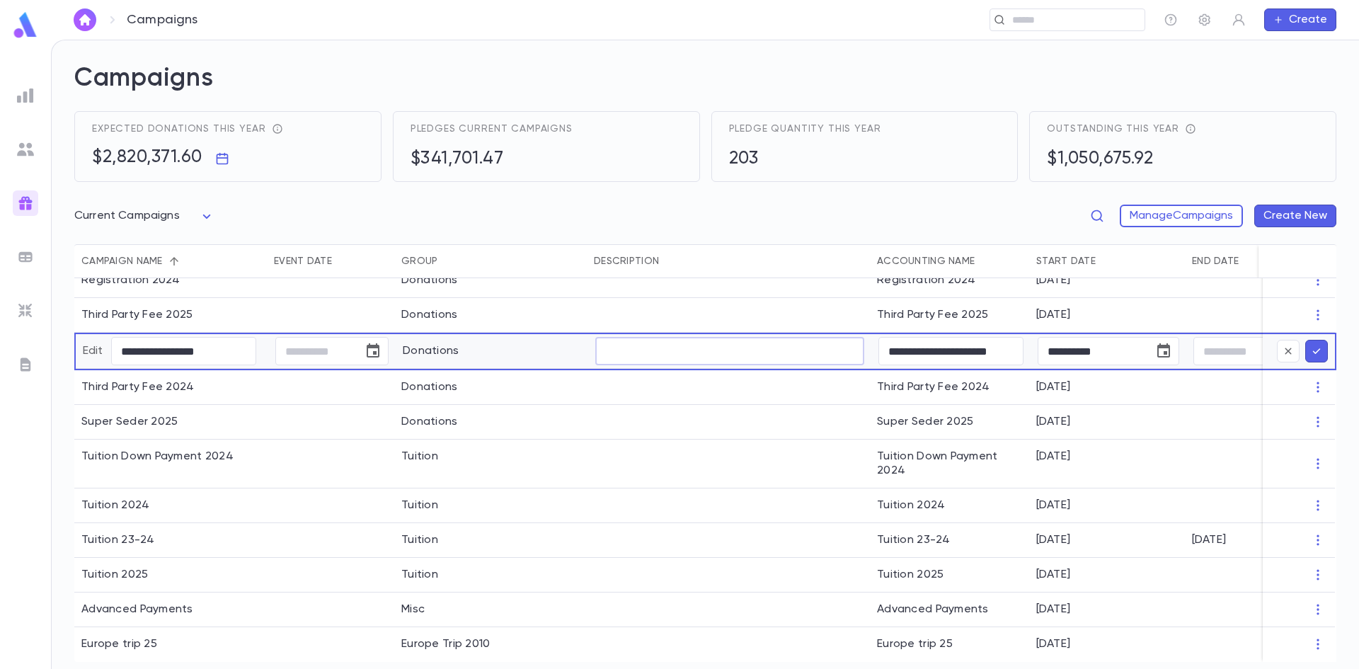
click at [1318, 348] on button "submit" at bounding box center [1316, 351] width 23 height 23
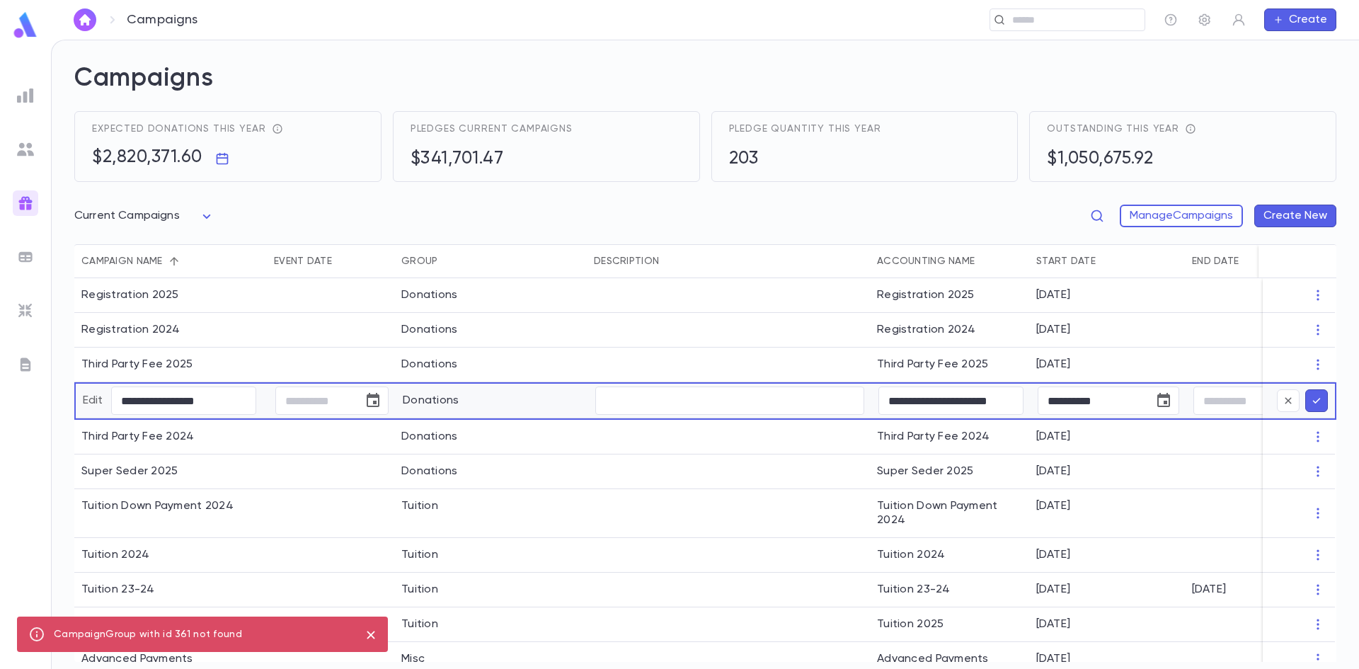
click at [1312, 402] on icon "submit" at bounding box center [1316, 401] width 13 height 14
click at [192, 31] on div "Campaigns ​ Create" at bounding box center [705, 20] width 1308 height 40
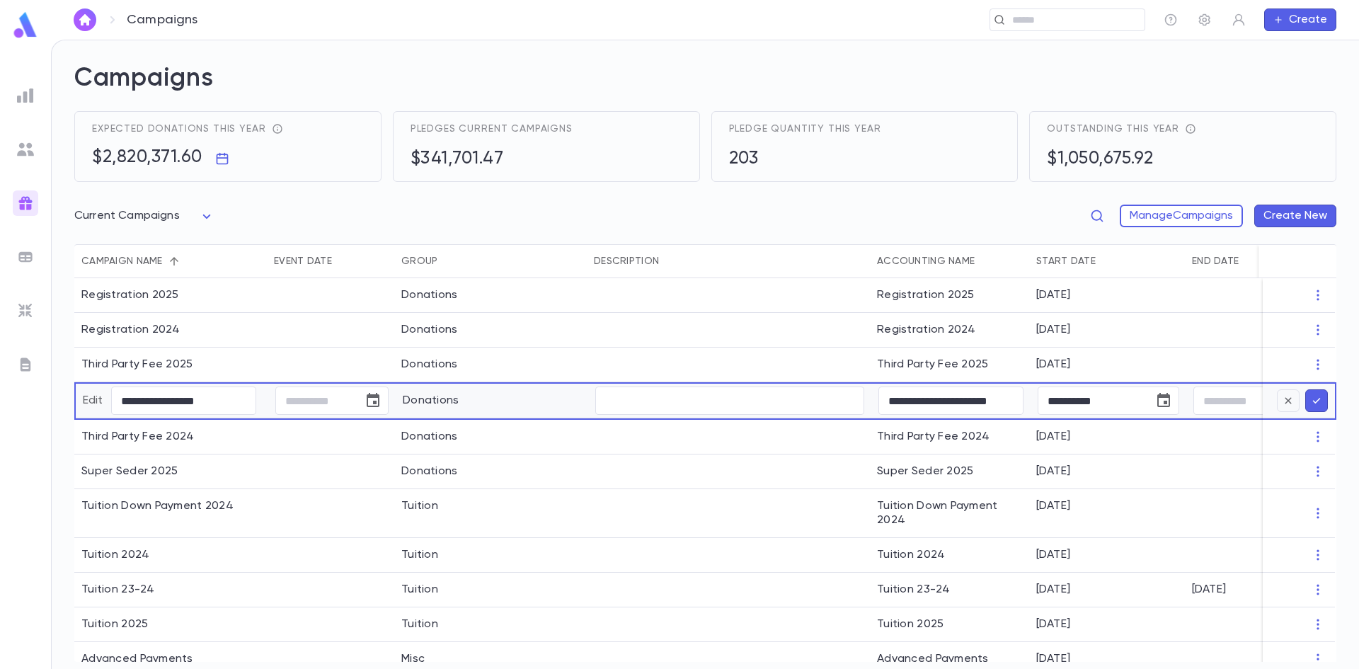
click at [1285, 408] on button "button" at bounding box center [1288, 400] width 23 height 23
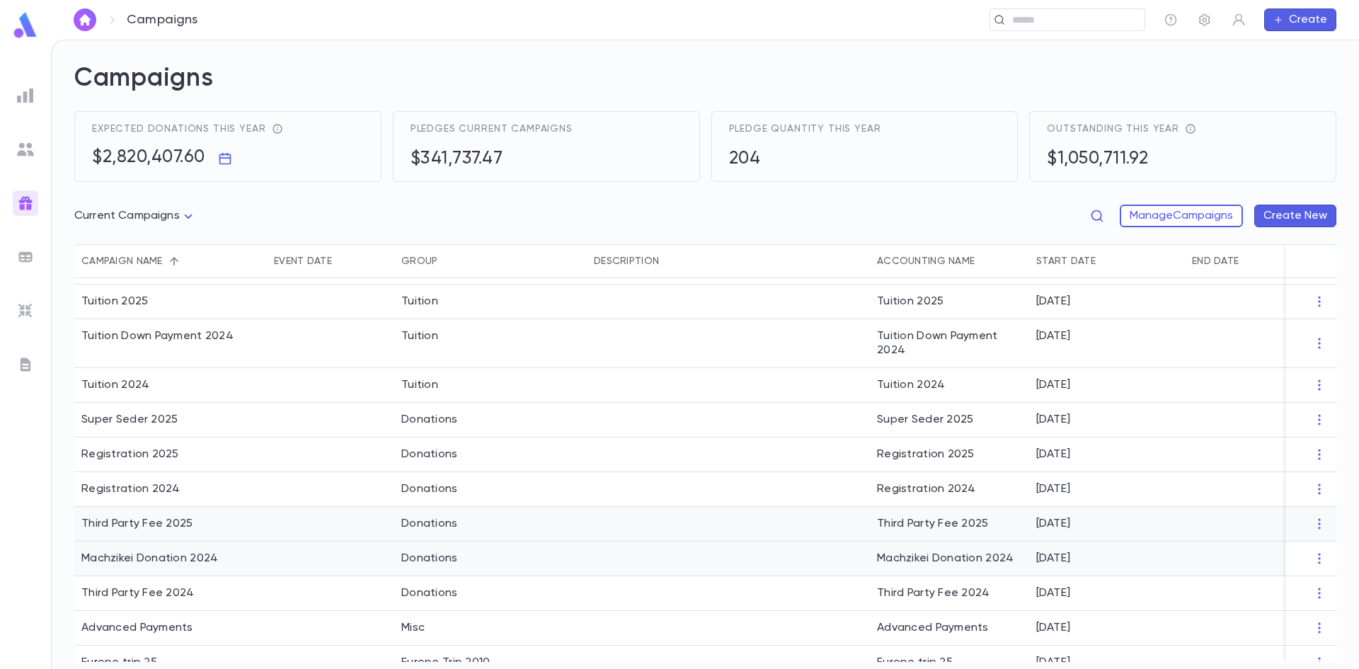
scroll to position [52, 0]
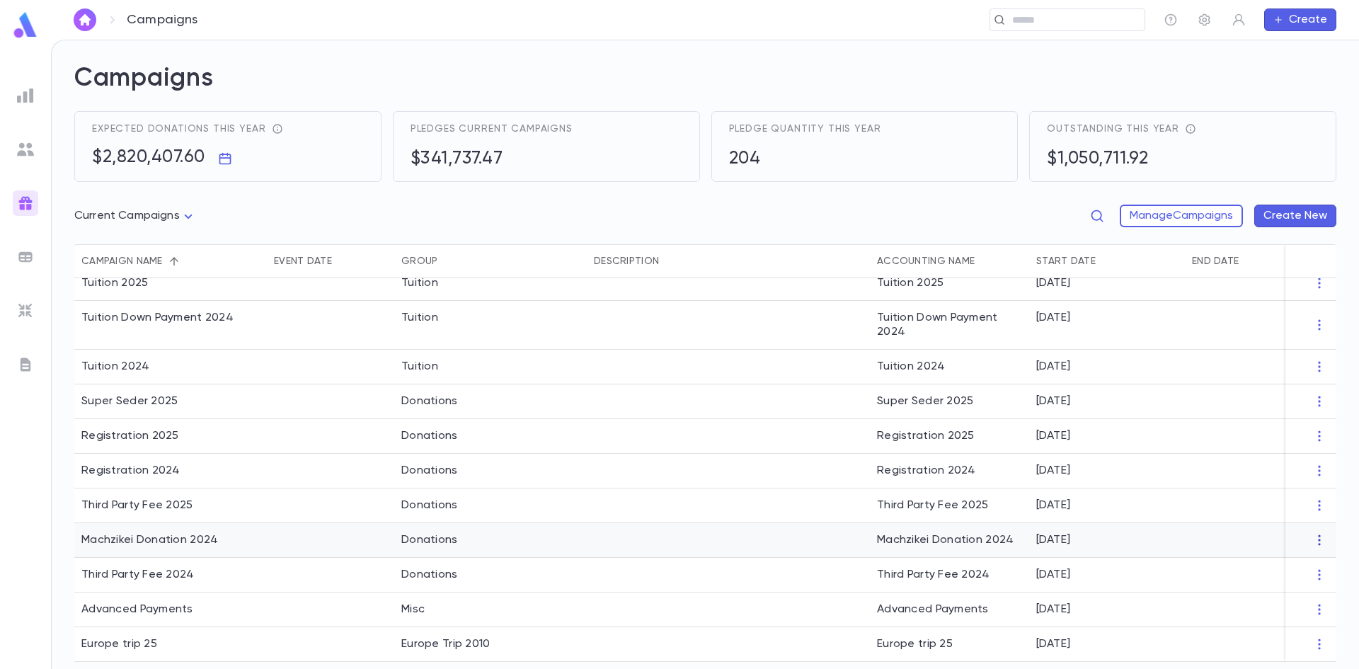
click at [1315, 539] on icon "button" at bounding box center [1319, 540] width 14 height 14
click at [1267, 553] on li "Edit" at bounding box center [1299, 557] width 103 height 23
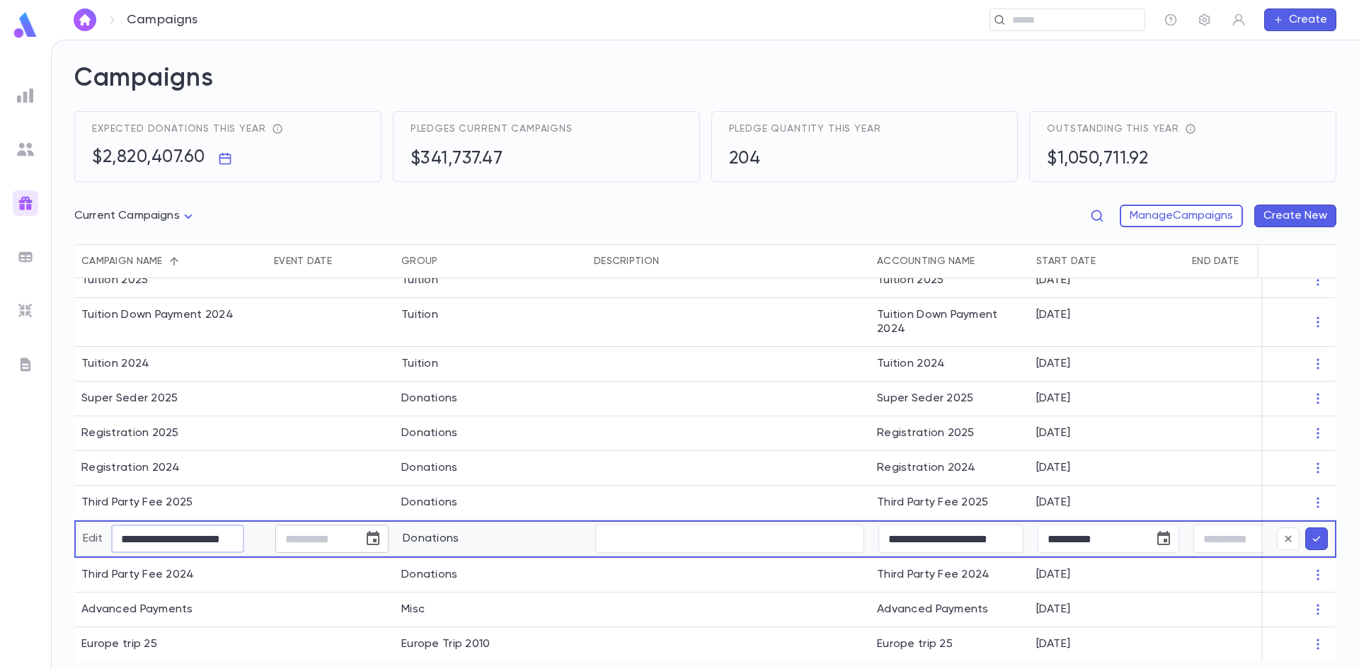
scroll to position [0, 7]
drag, startPoint x: 178, startPoint y: 538, endPoint x: 303, endPoint y: 528, distance: 125.0
click at [303, 528] on div "**********" at bounding box center [708, 539] width 1269 height 38
type input "**********"
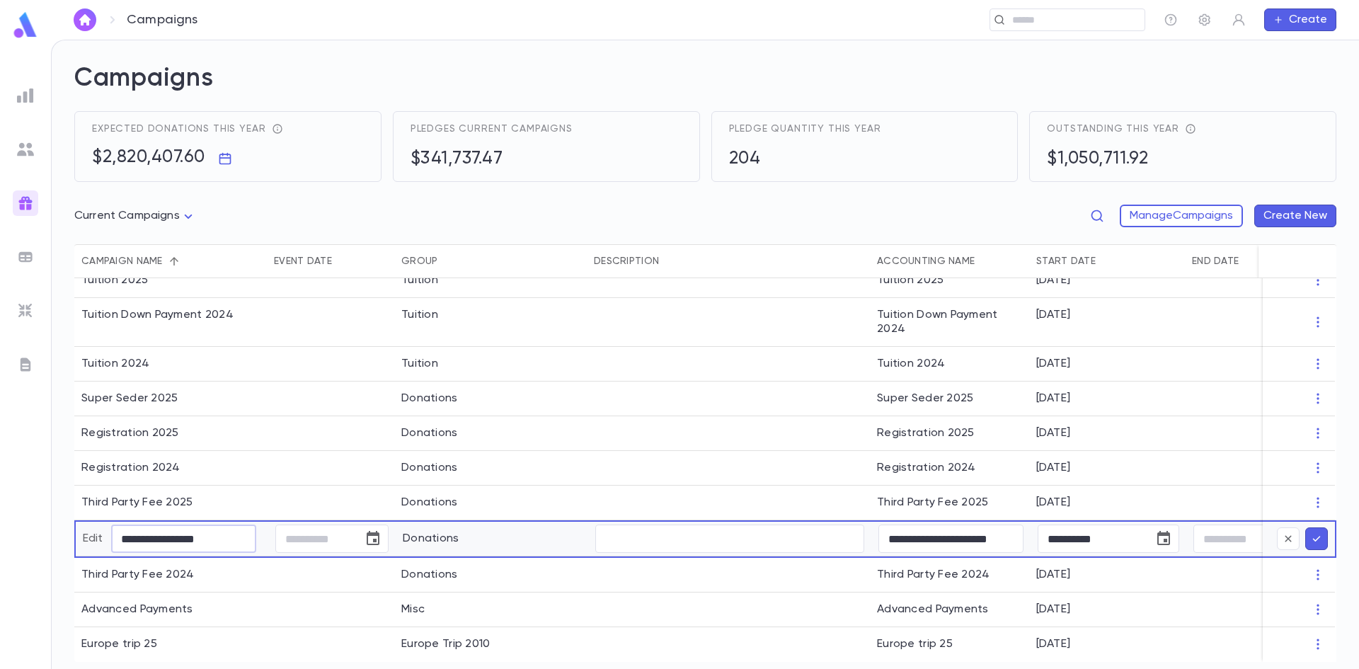
click at [1313, 536] on icon "submit" at bounding box center [1317, 539] width 8 height 6
